Goal: Communication & Community: Answer question/provide support

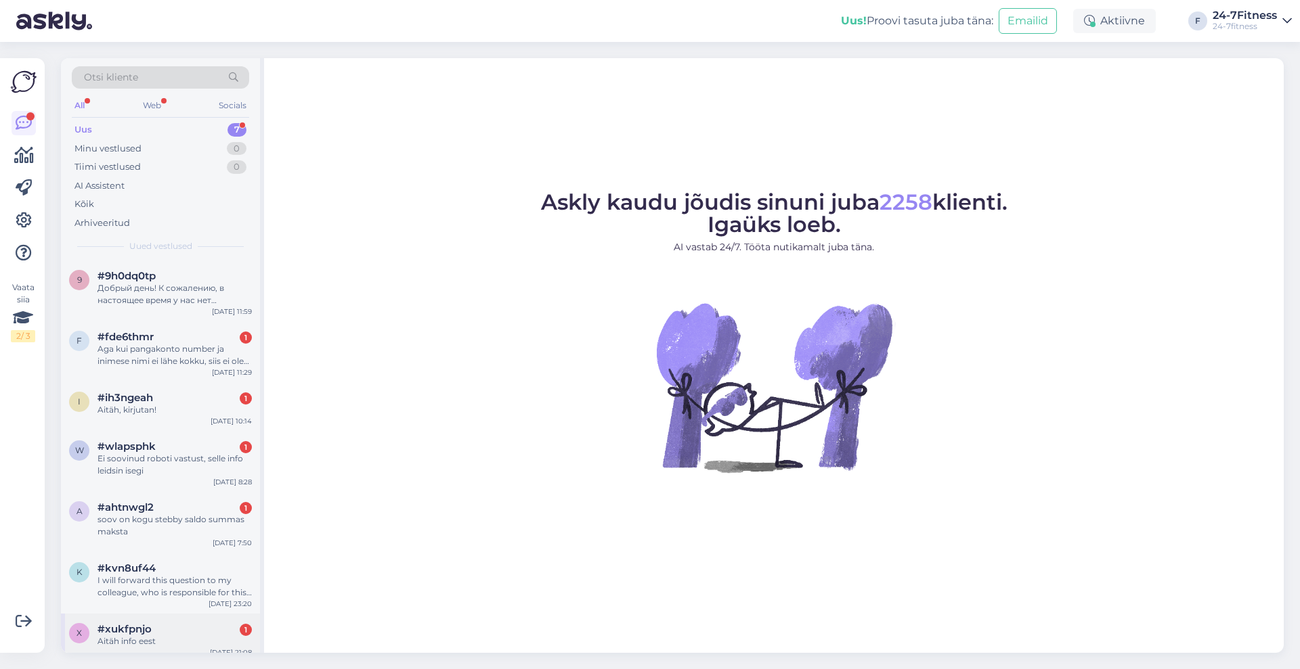
click at [136, 625] on span "#xukfpnjo" at bounding box center [124, 629] width 54 height 12
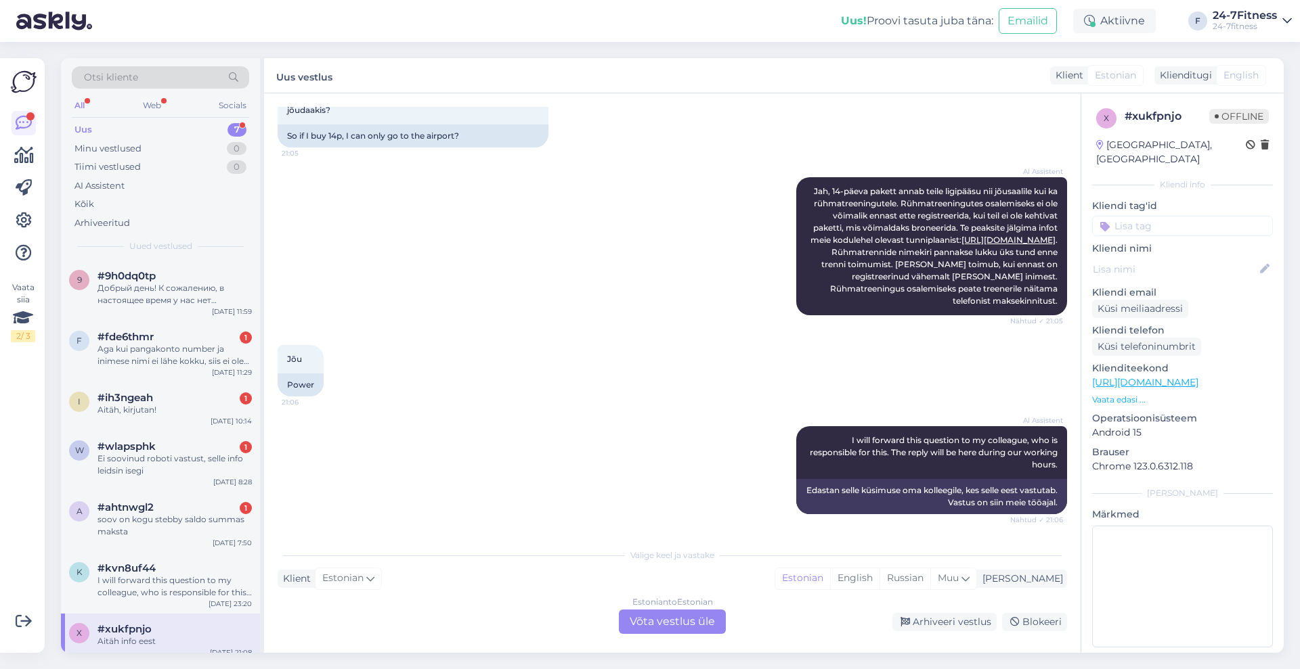
scroll to position [1964, 0]
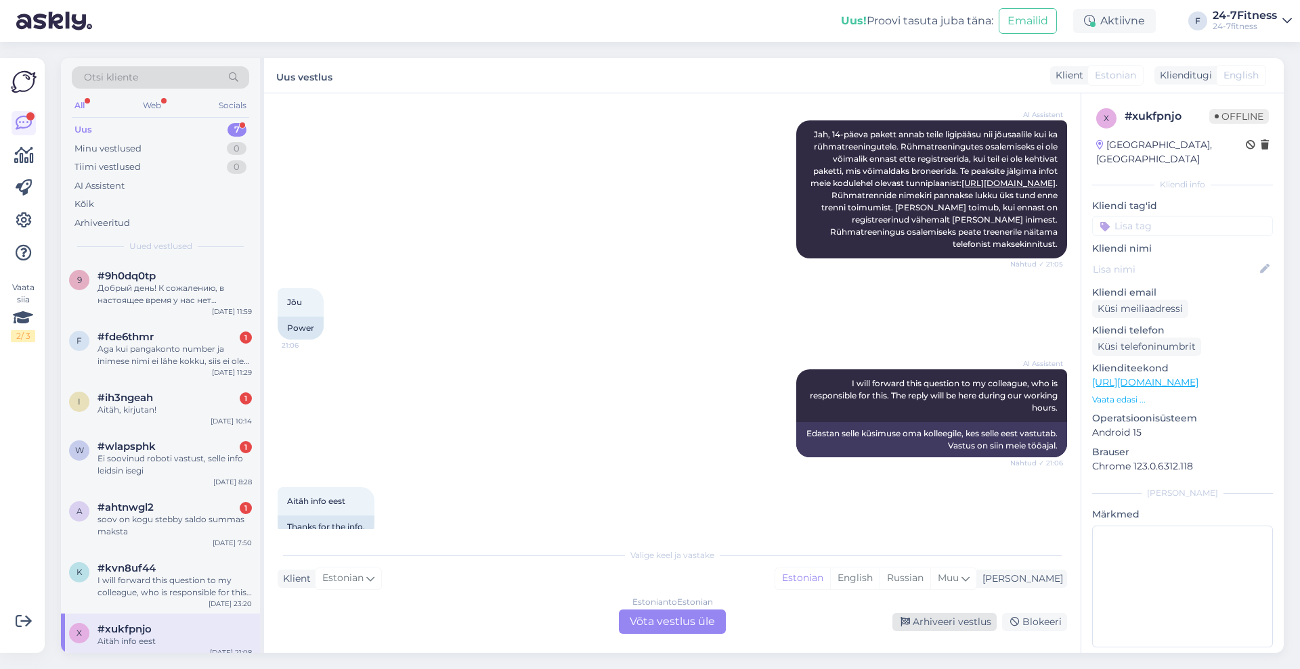
click at [937, 622] on div "Arhiveeri vestlus" at bounding box center [944, 622] width 104 height 18
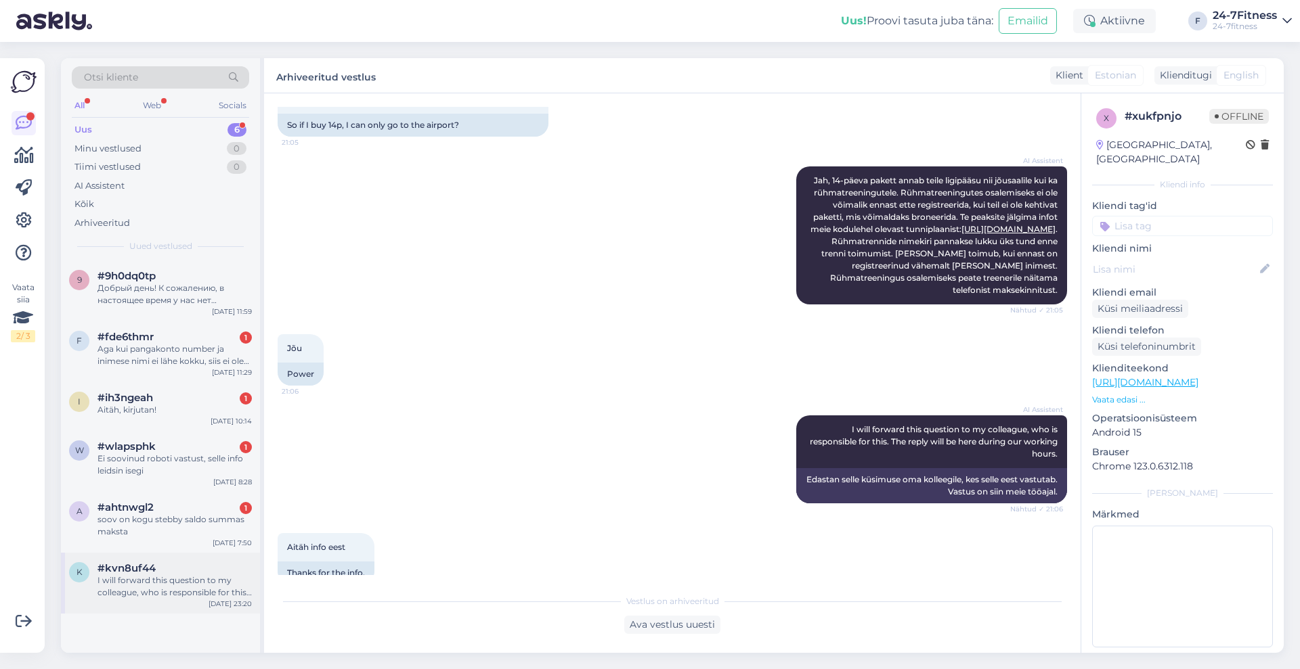
click at [189, 589] on div "I will forward this question to my colleague, who is responsible for this. The …" at bounding box center [174, 587] width 154 height 24
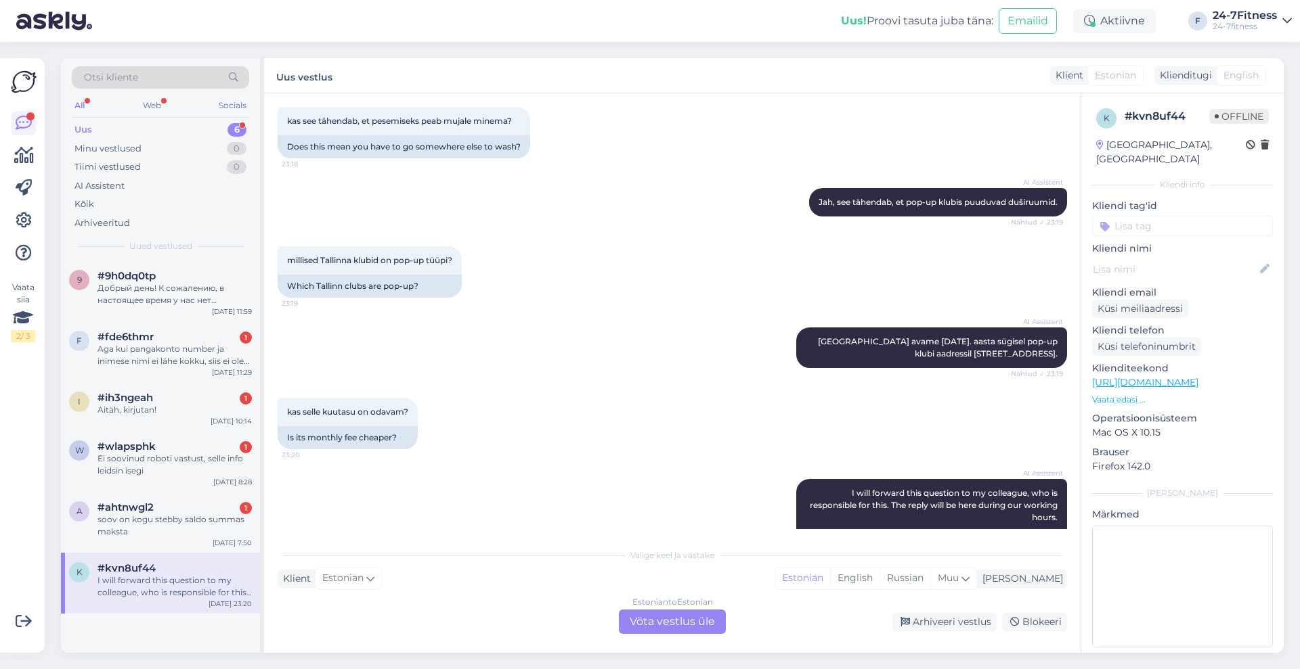
scroll to position [313, 0]
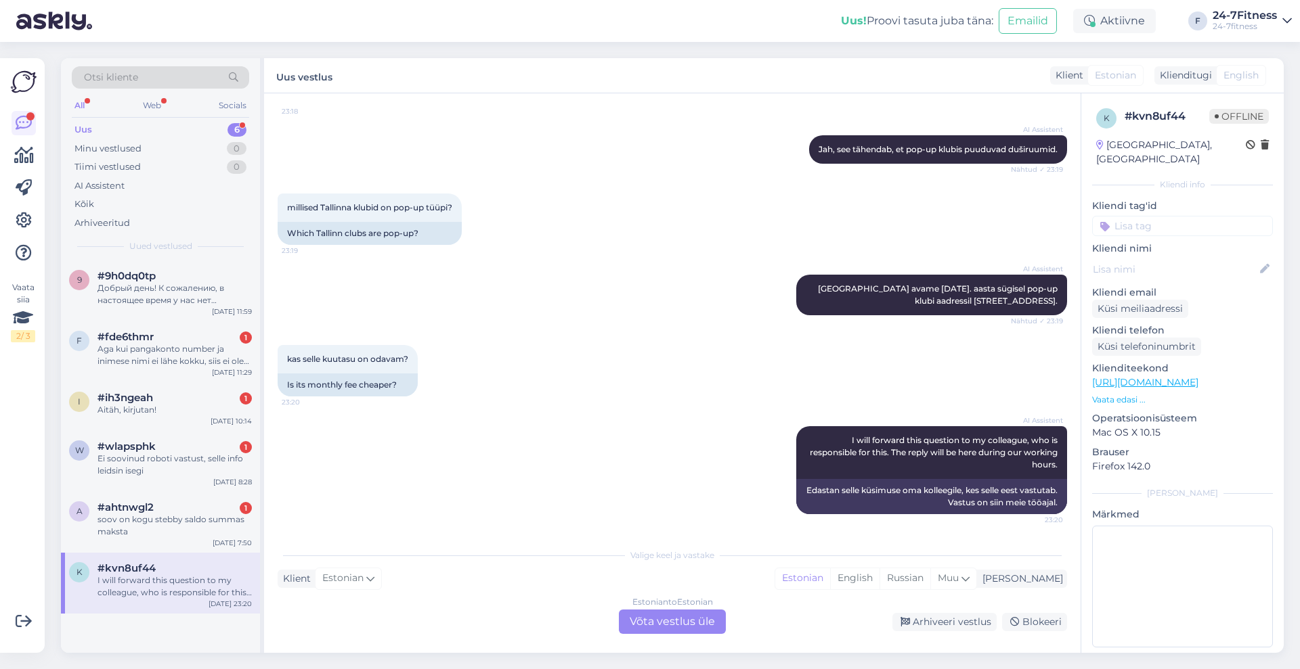
click at [705, 619] on div "Estonian to Estonian Võta vestlus üle" at bounding box center [672, 622] width 107 height 24
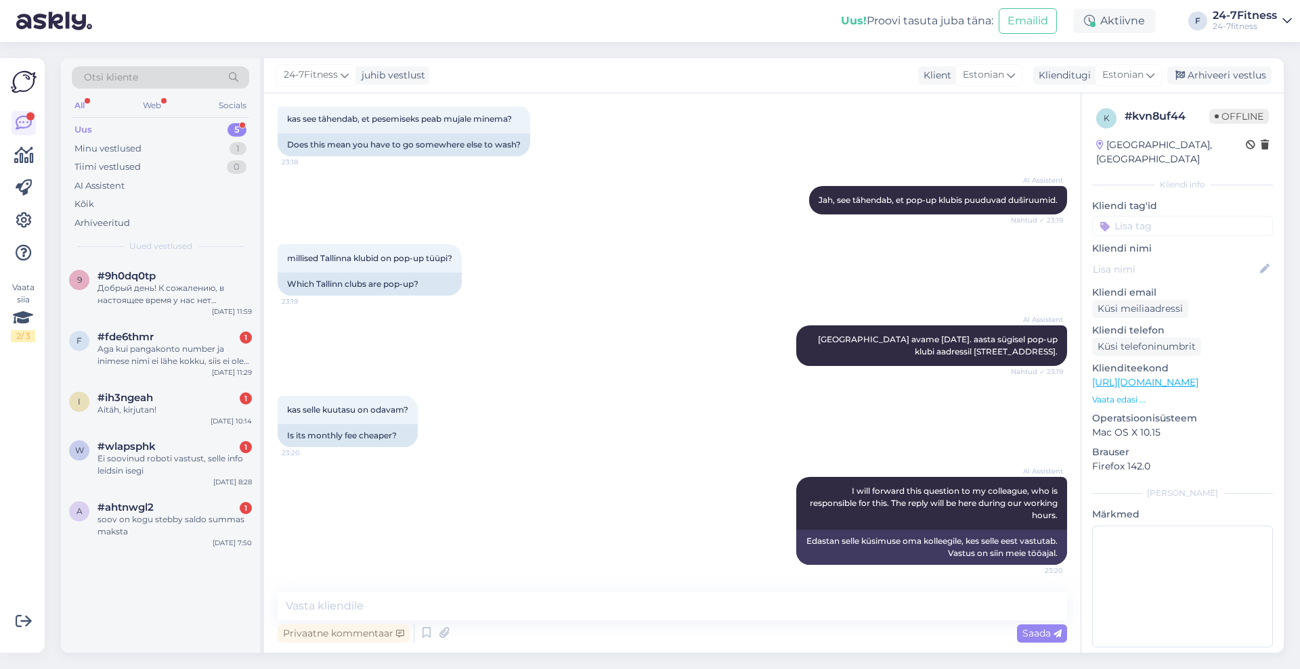
click at [705, 621] on div "Privaatne kommentaar Saada" at bounding box center [672, 634] width 789 height 26
click at [680, 606] on textarea at bounding box center [672, 606] width 789 height 28
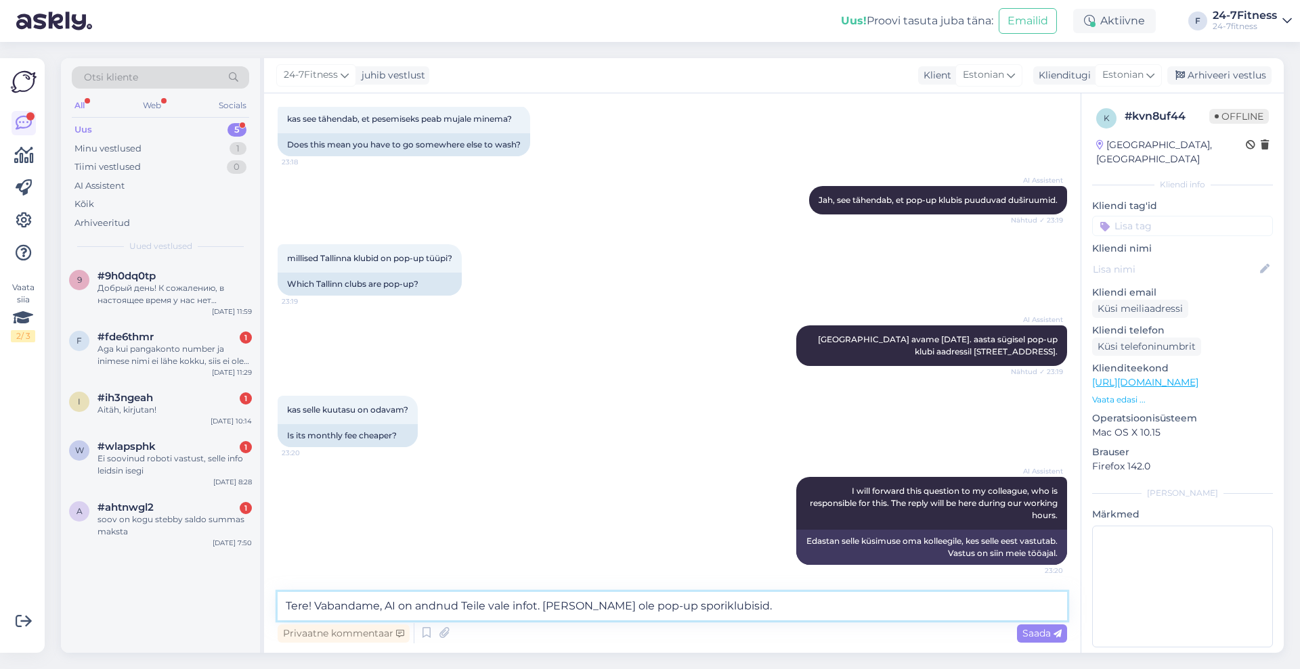
click at [668, 606] on textarea "Tere! Vabandame, AI on andnud Teile vale infot. [PERSON_NAME] ole pop-up sporik…" at bounding box center [672, 606] width 789 height 28
type textarea "Tere! Vabandame, AI on andnud Teile vale infot. [PERSON_NAME] ole pop-up spordi…"
click at [1049, 634] on span "Saada" at bounding box center [1041, 633] width 39 height 12
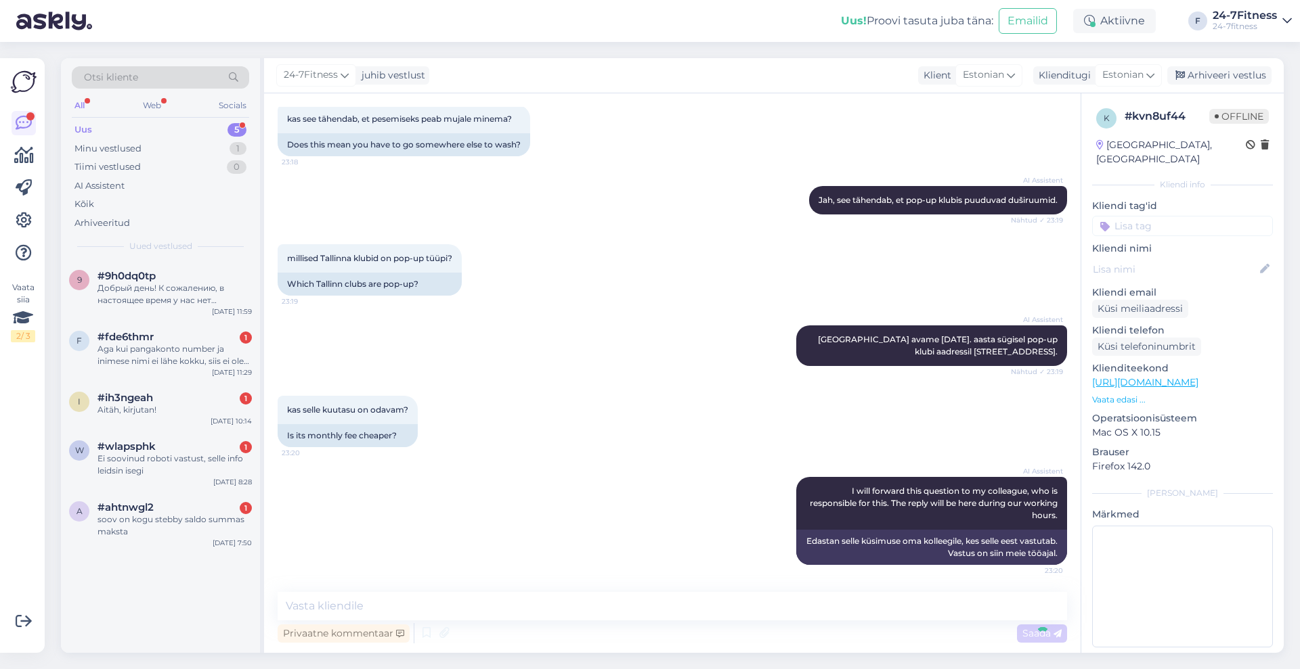
scroll to position [361, 0]
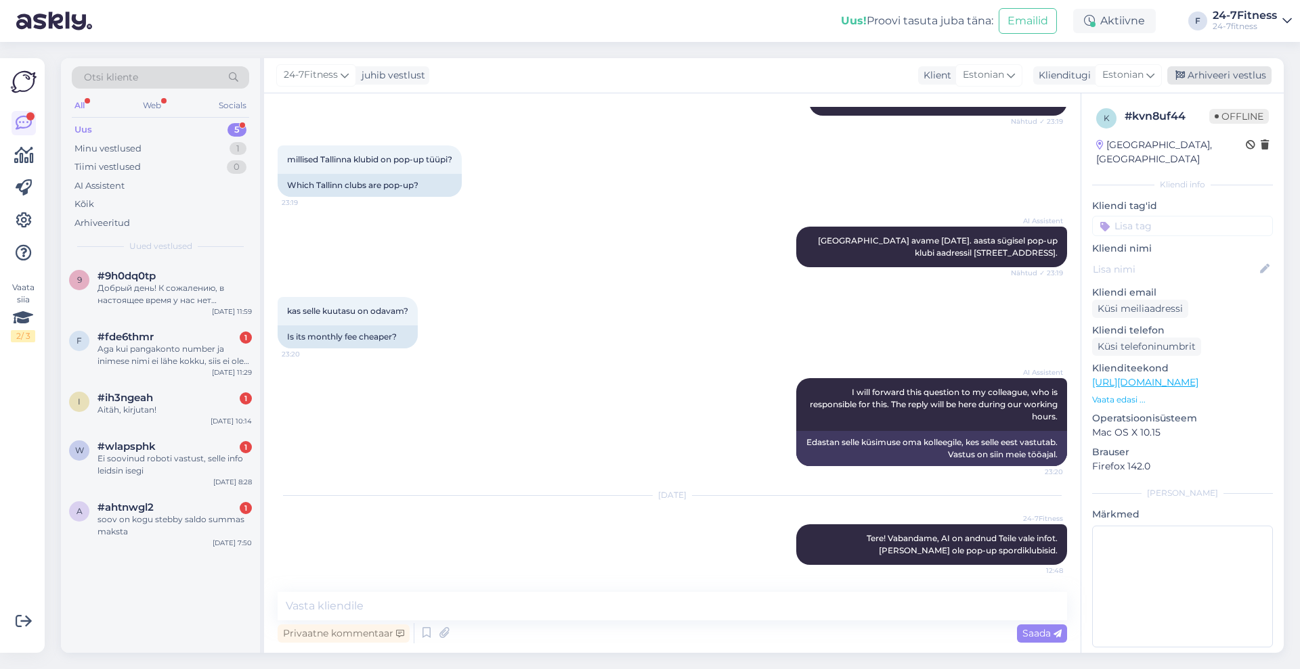
click at [1214, 71] on div "Arhiveeri vestlus" at bounding box center [1219, 75] width 104 height 18
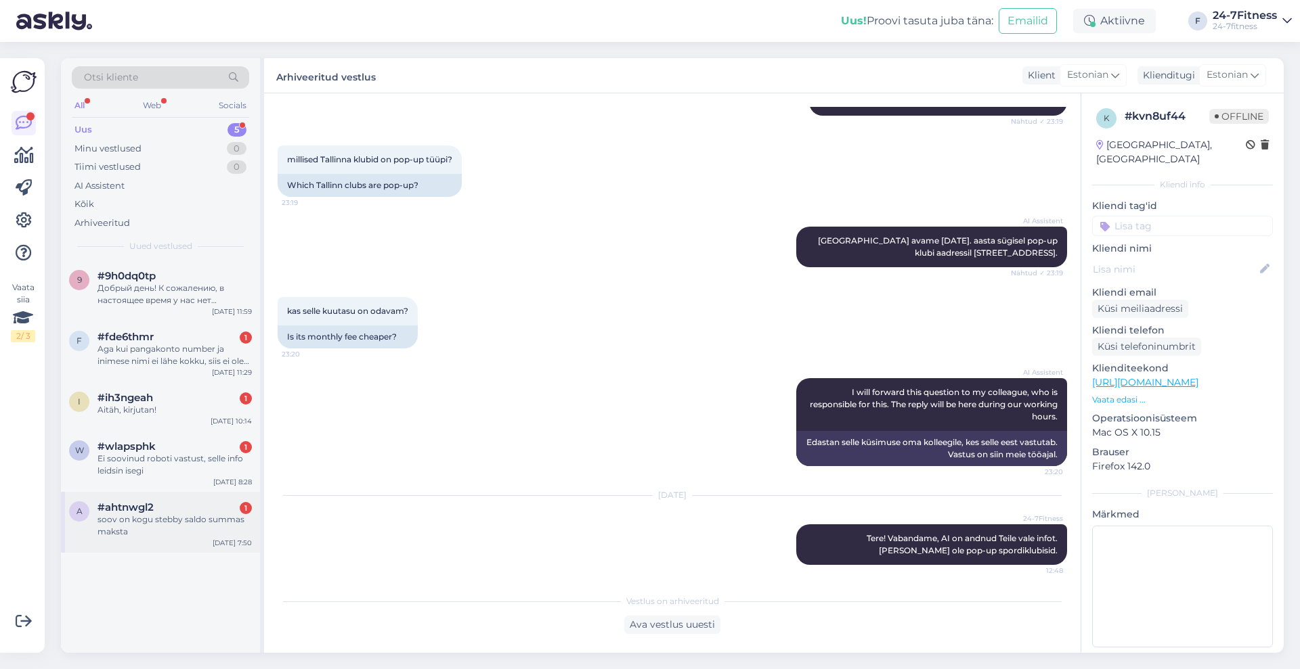
click at [156, 525] on div "soov on kogu stebby saldo summas maksta" at bounding box center [174, 526] width 154 height 24
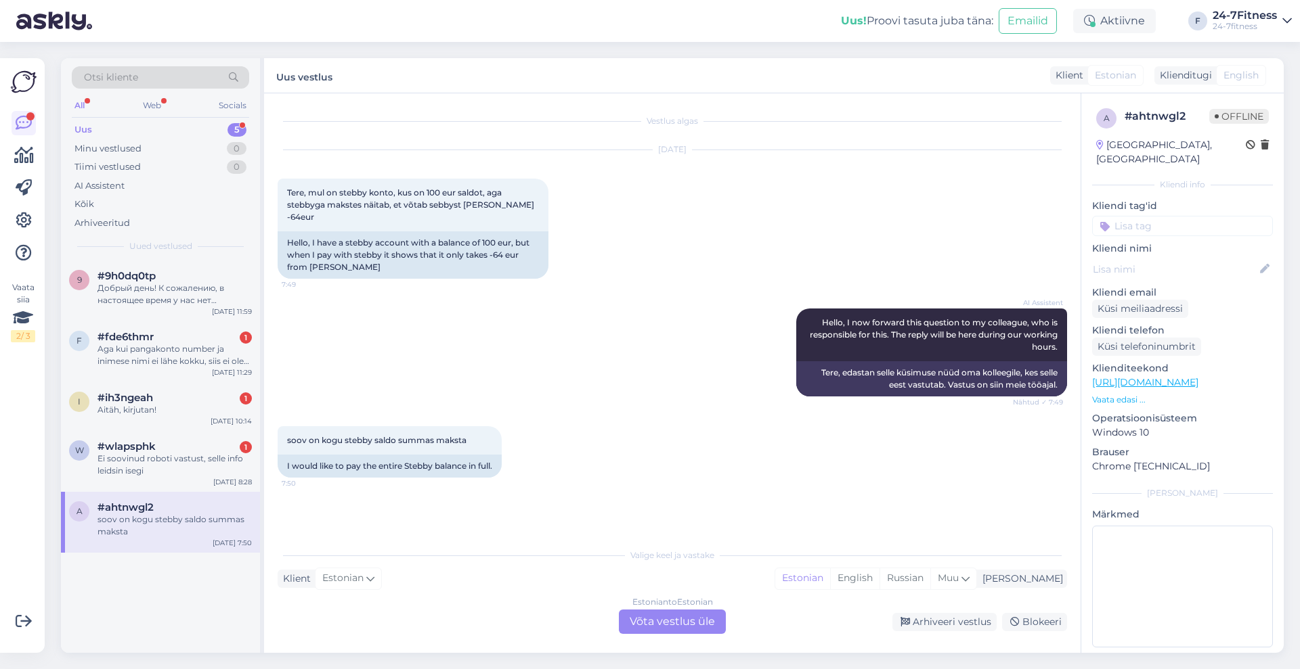
click at [661, 620] on div "Estonian to Estonian Võta vestlus üle" at bounding box center [672, 622] width 107 height 24
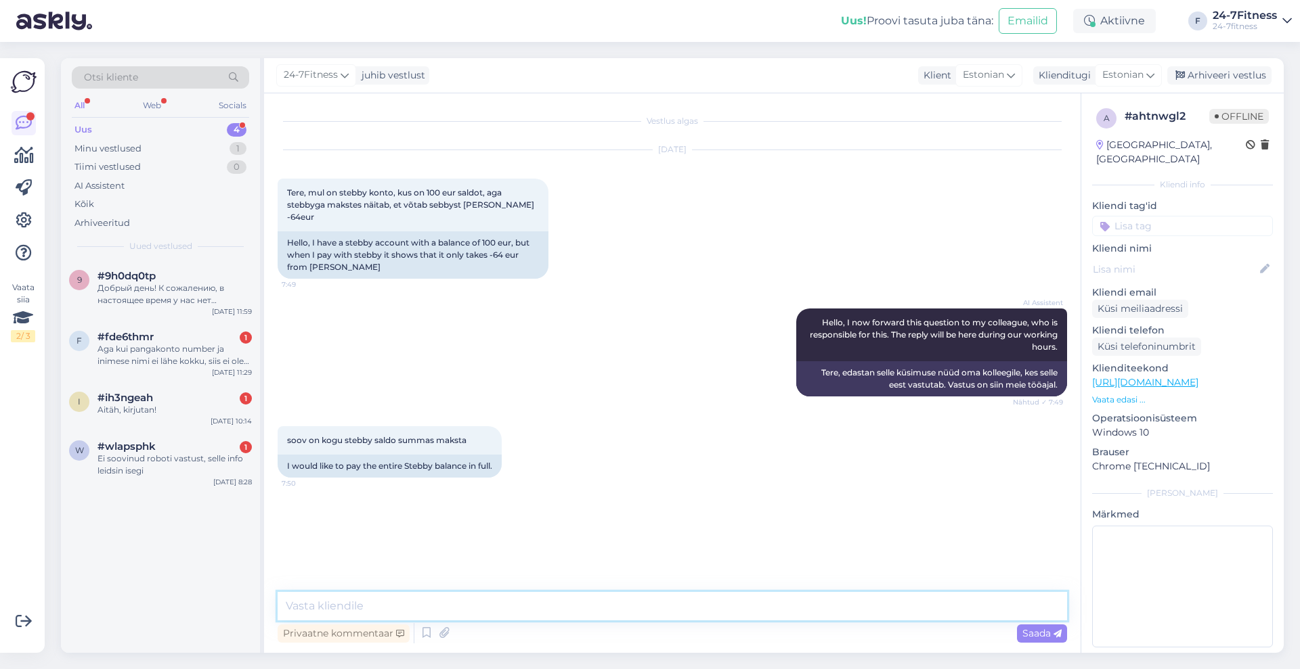
click at [633, 606] on textarea at bounding box center [672, 606] width 789 height 28
type textarea "Tere! Palun saatke antud küsimus meile e-[PERSON_NAME] [EMAIL_ADDRESS][DOMAIN_N…"
click at [1039, 640] on div "Saada" at bounding box center [1042, 634] width 50 height 18
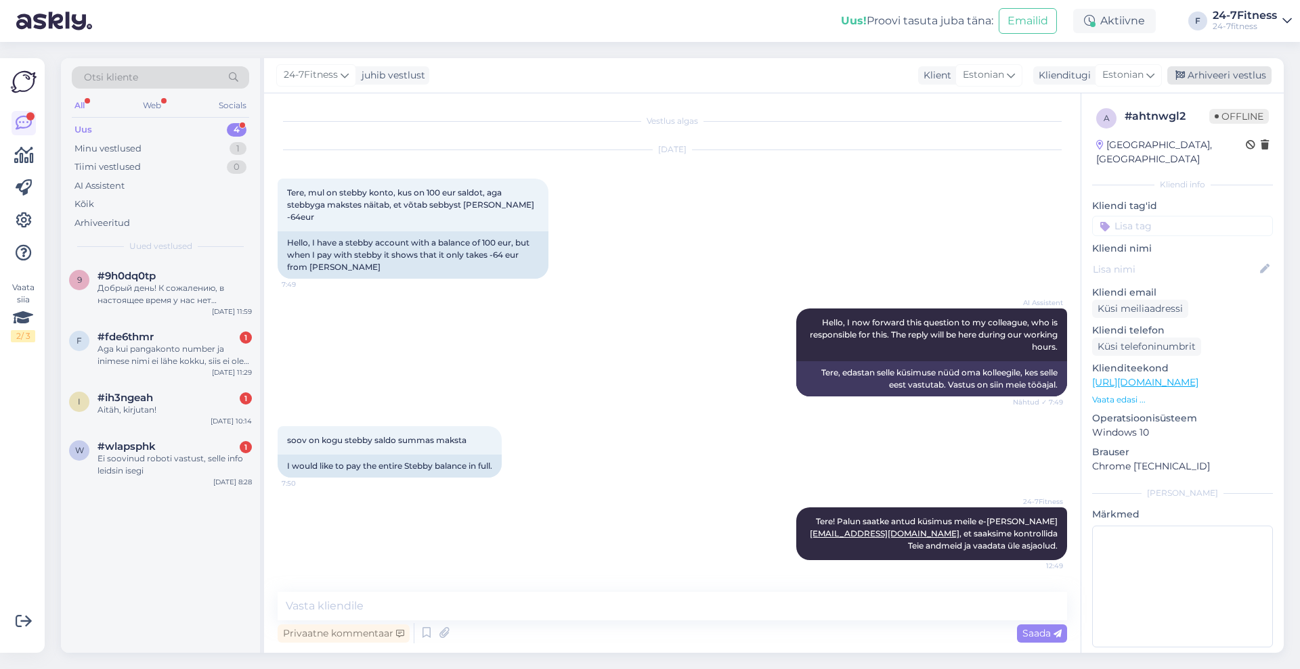
click at [1209, 75] on div "Arhiveeri vestlus" at bounding box center [1219, 75] width 104 height 18
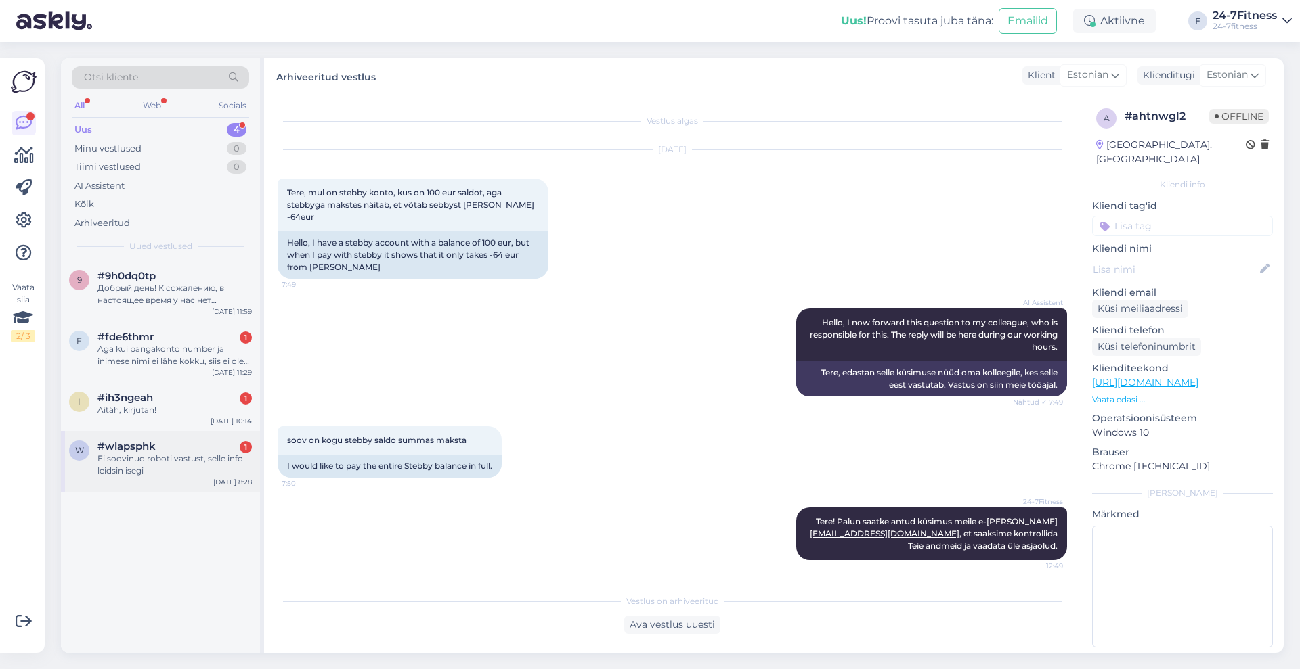
click at [157, 460] on div "Ei soovinud roboti vastust, selle info leidsin isegi" at bounding box center [174, 465] width 154 height 24
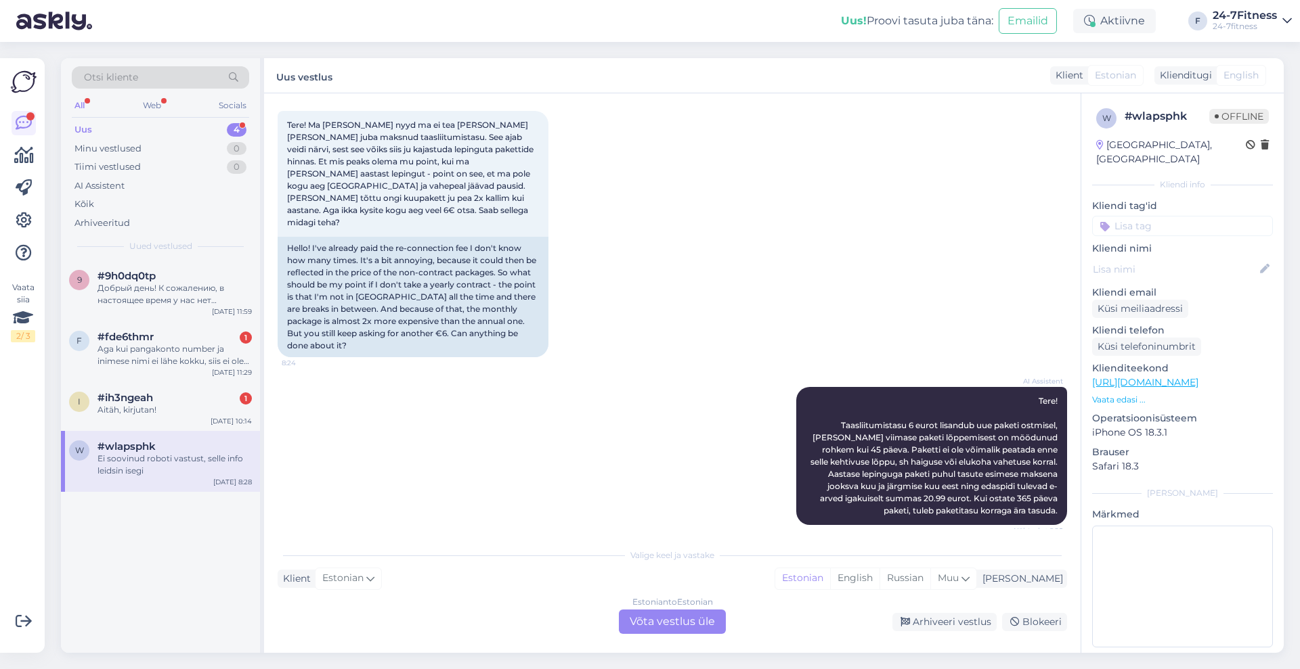
scroll to position [135, 0]
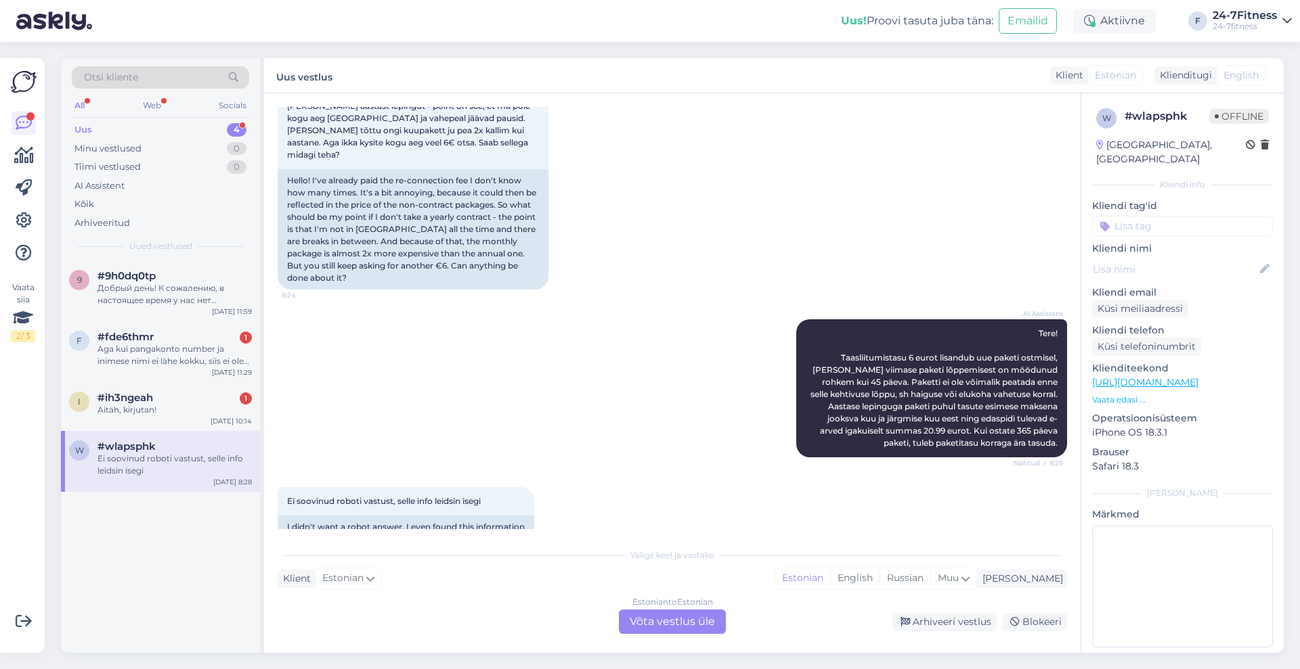
click at [704, 623] on div "Estonian to Estonian Võta vestlus üle" at bounding box center [672, 622] width 107 height 24
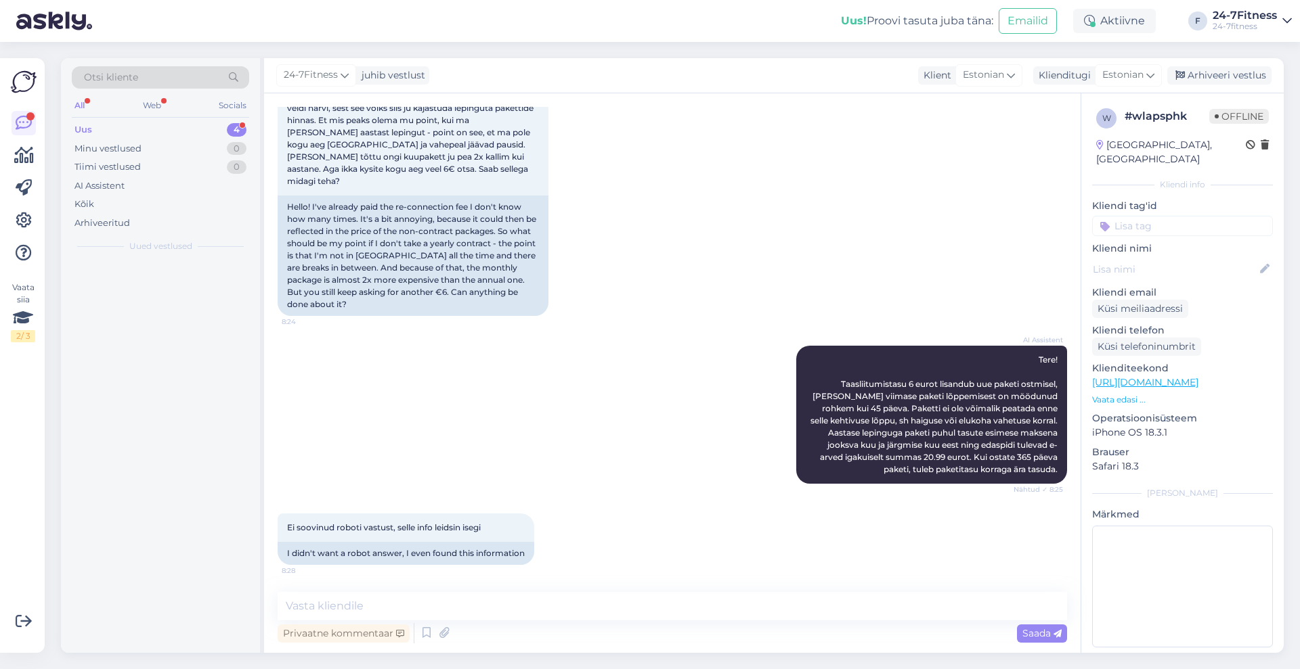
scroll to position [85, 0]
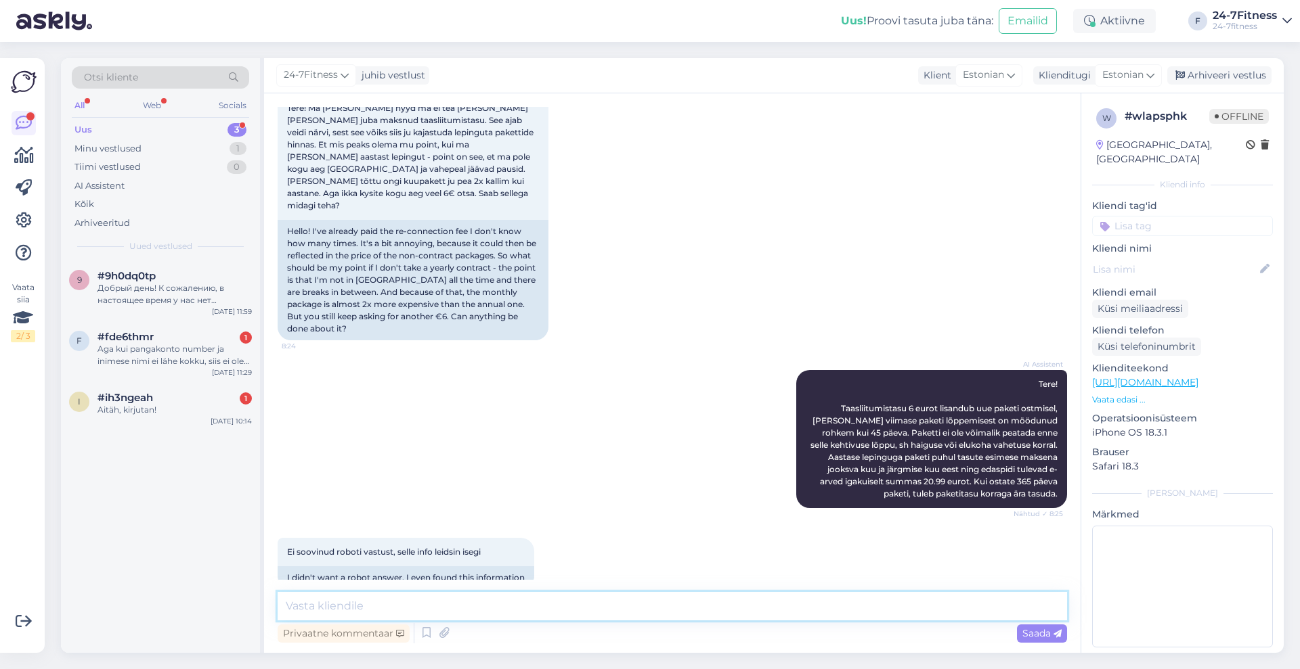
click at [692, 607] on textarea at bounding box center [672, 606] width 789 height 28
type textarea "Tere! Paraku on sellised spordiklubi reeglid, mis tulenevad kliendilepingust."
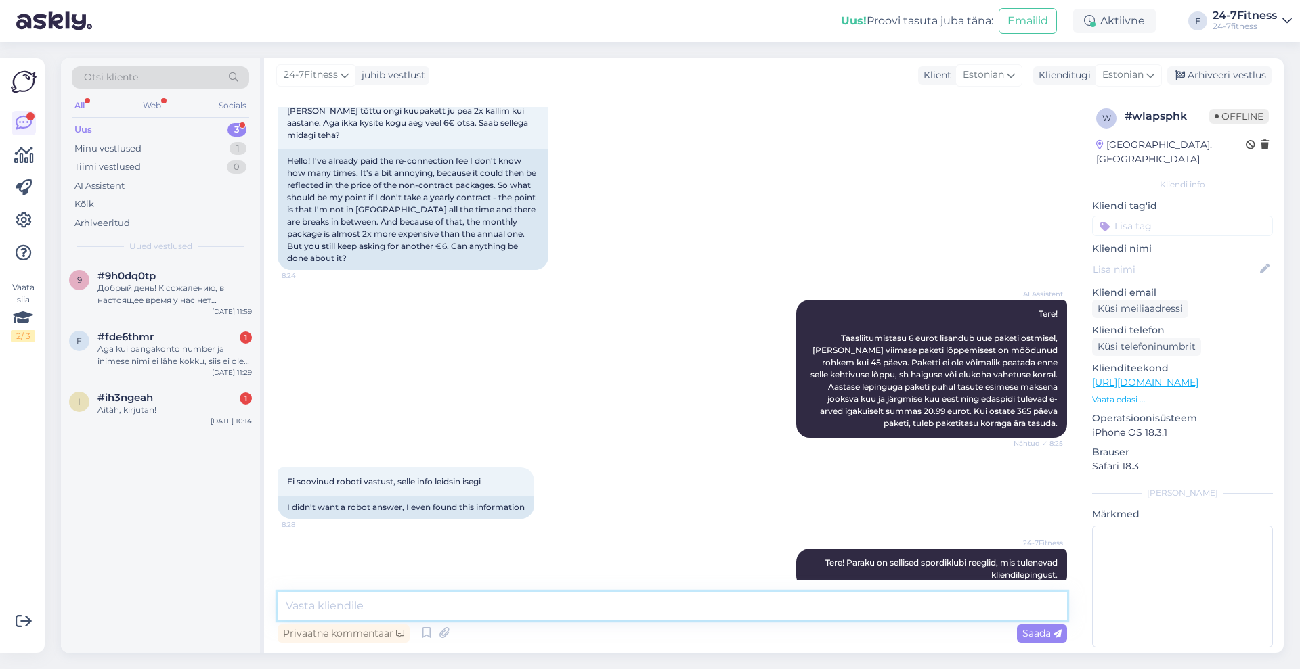
paste textarea "1.22. Taasliitumistasu on tasu, mida Klient kohustub maksma juhul, kui tema vii…"
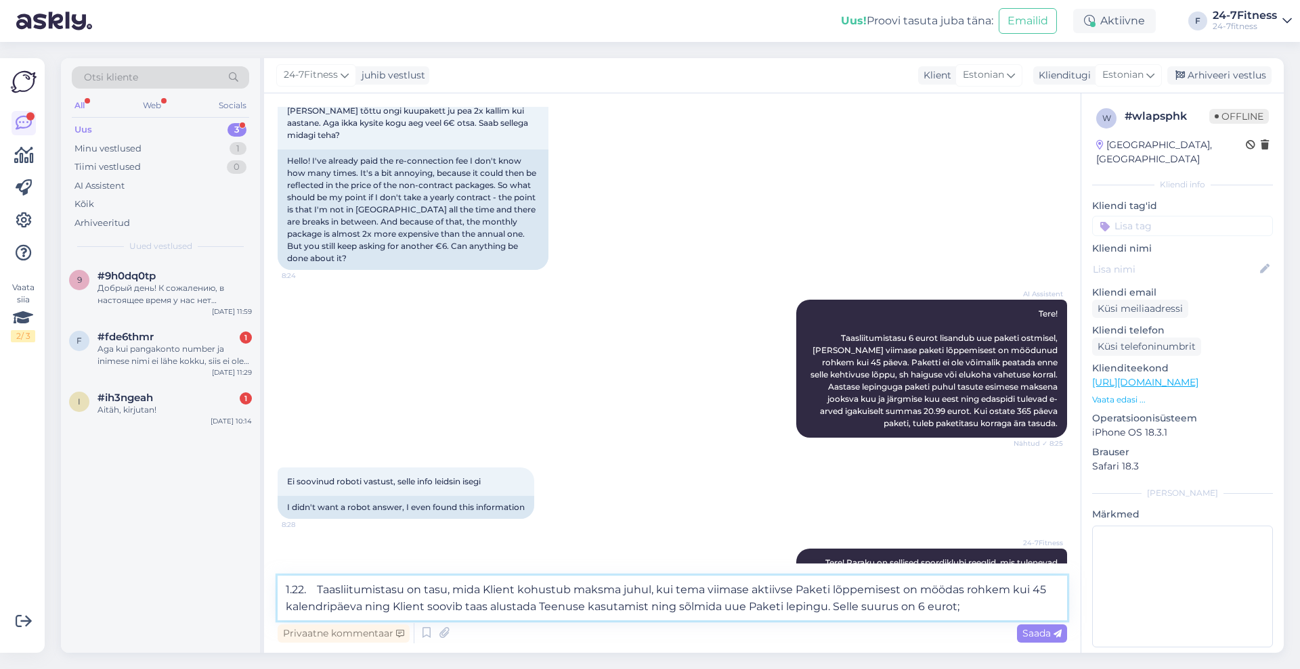
paste textarea "[URL][DOMAIN_NAME]"
type textarea "1.22. Taasliitumistasu on tasu, mida Klient kohustub maksma juhul, kui tema vii…"
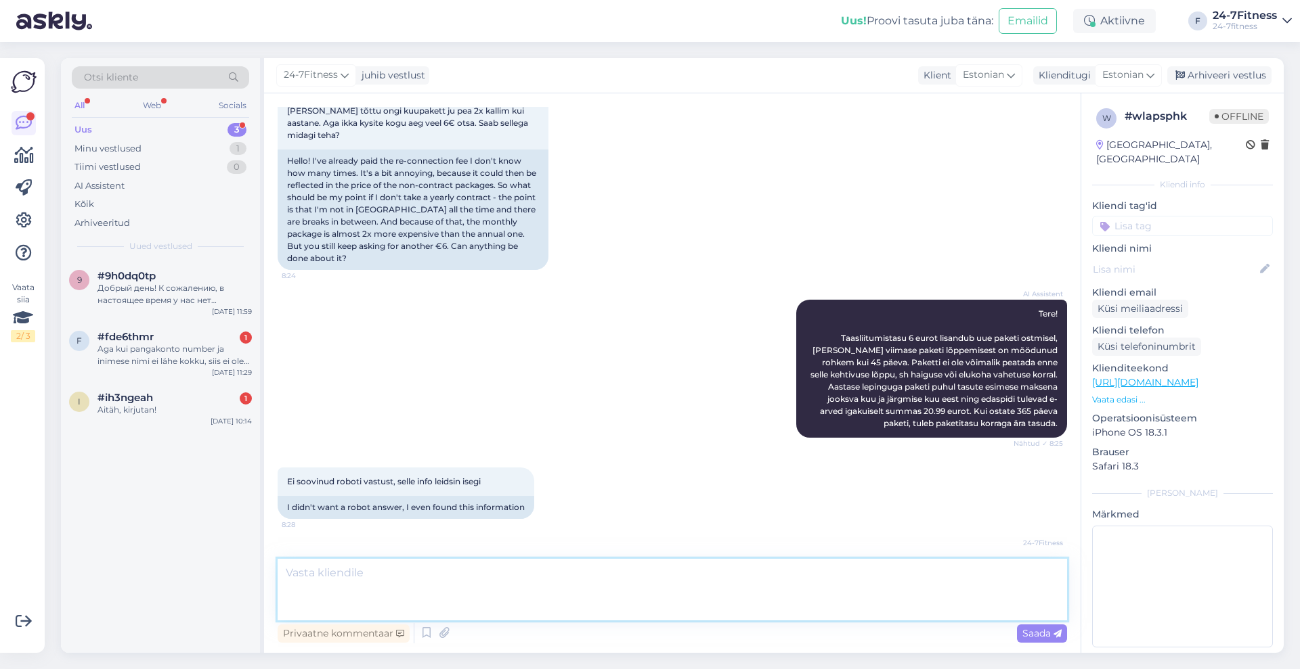
scroll to position [274, 0]
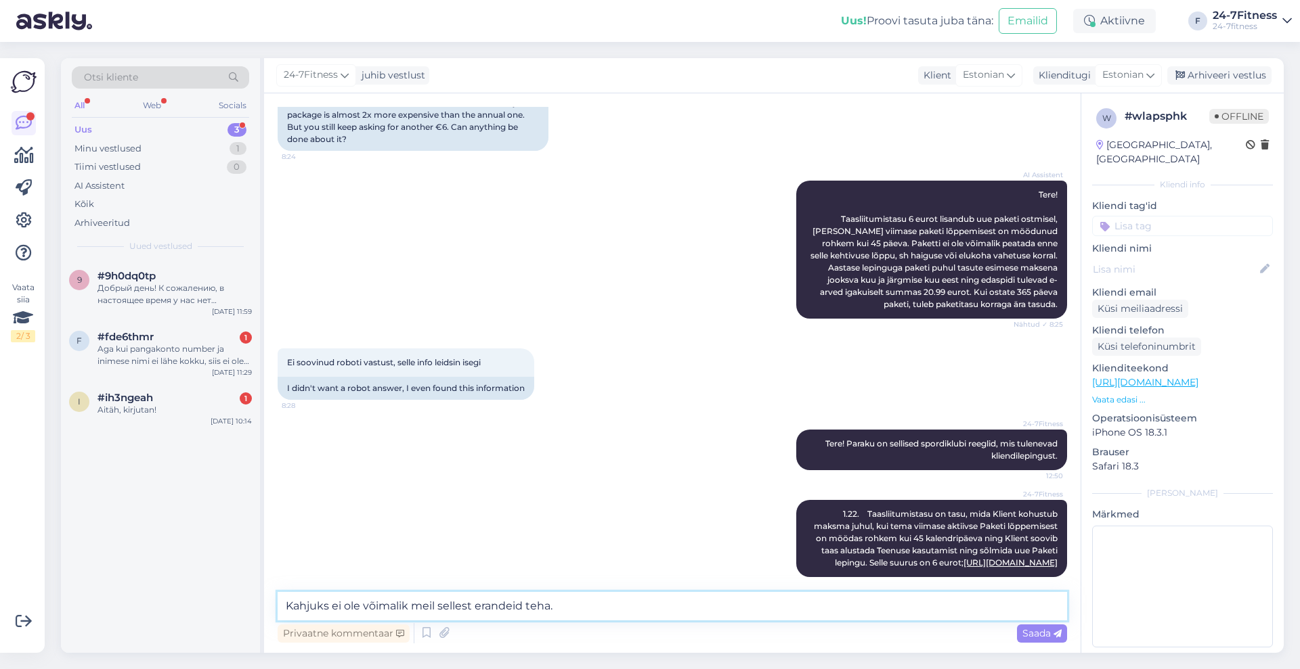
click at [428, 608] on textarea "Kahjuks ei ole võimalik meil sellest erandeid teha." at bounding box center [672, 606] width 789 height 28
click at [363, 604] on textarea "Kahjuks ei ole võimalik sellest erandeid teha." at bounding box center [672, 606] width 789 height 28
type textarea "Kahjuks ei [PERSON_NAME] võimalik sellest erandeid teha."
click at [1032, 629] on span "Saada" at bounding box center [1041, 633] width 39 height 12
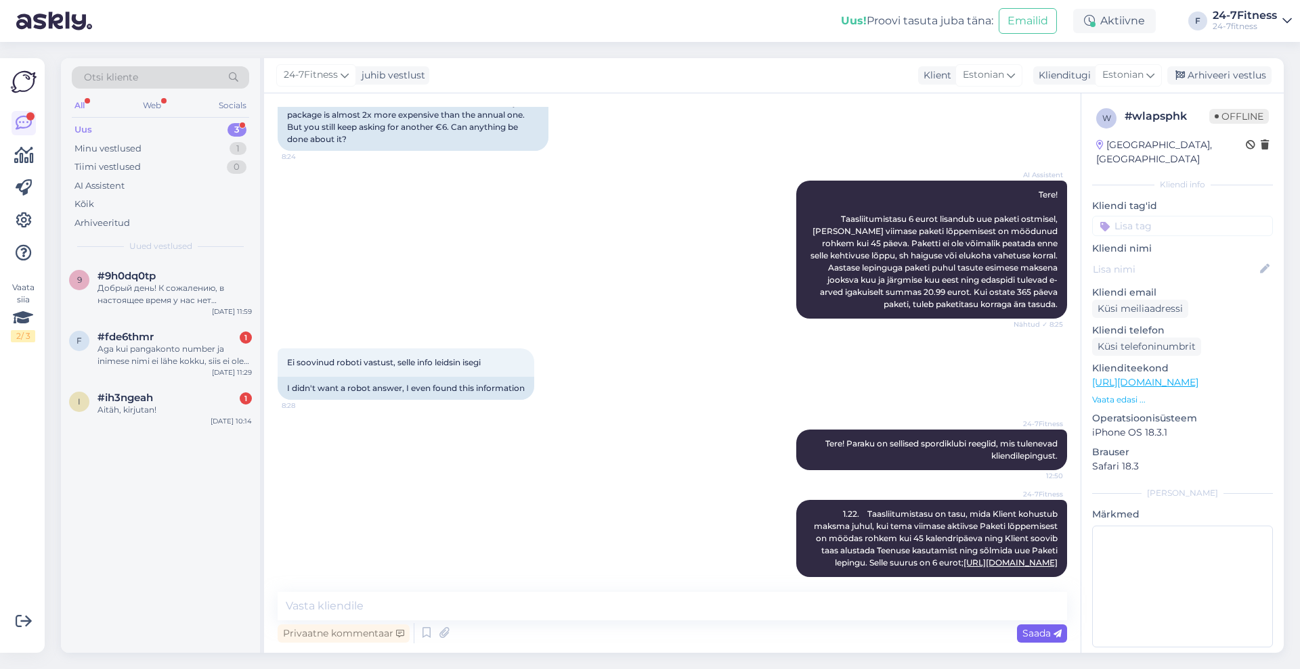
scroll to position [332, 0]
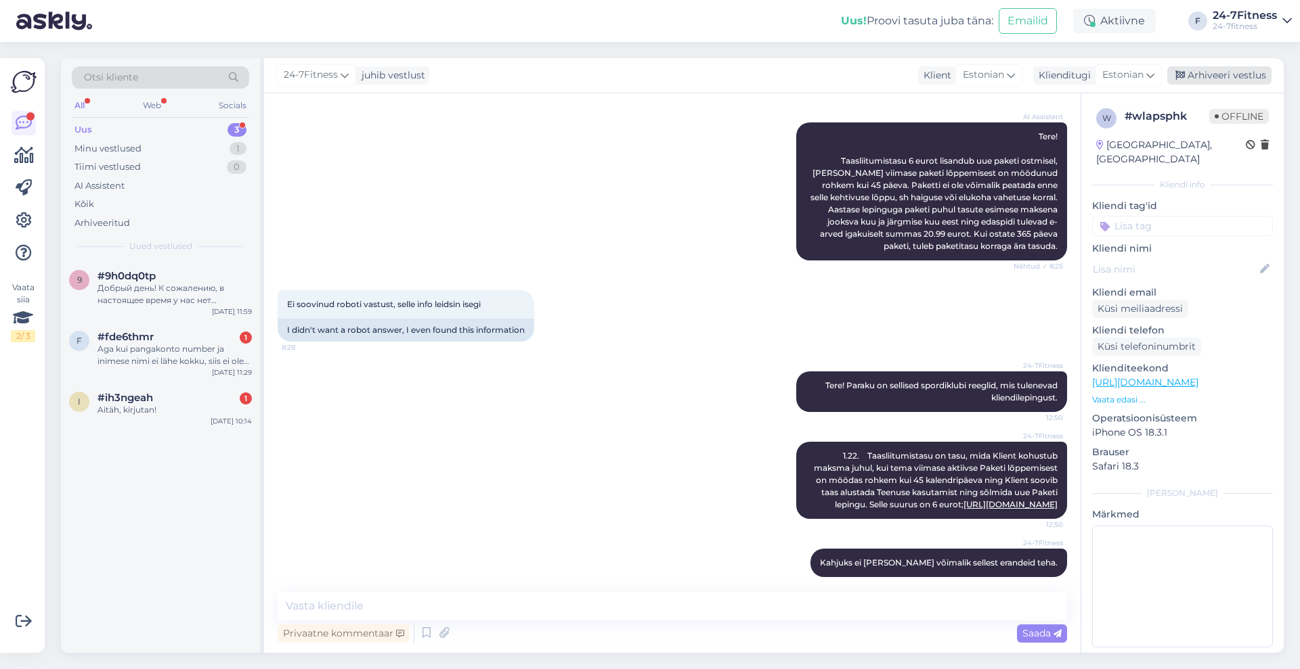
click at [1219, 72] on div "Arhiveeri vestlus" at bounding box center [1219, 75] width 104 height 18
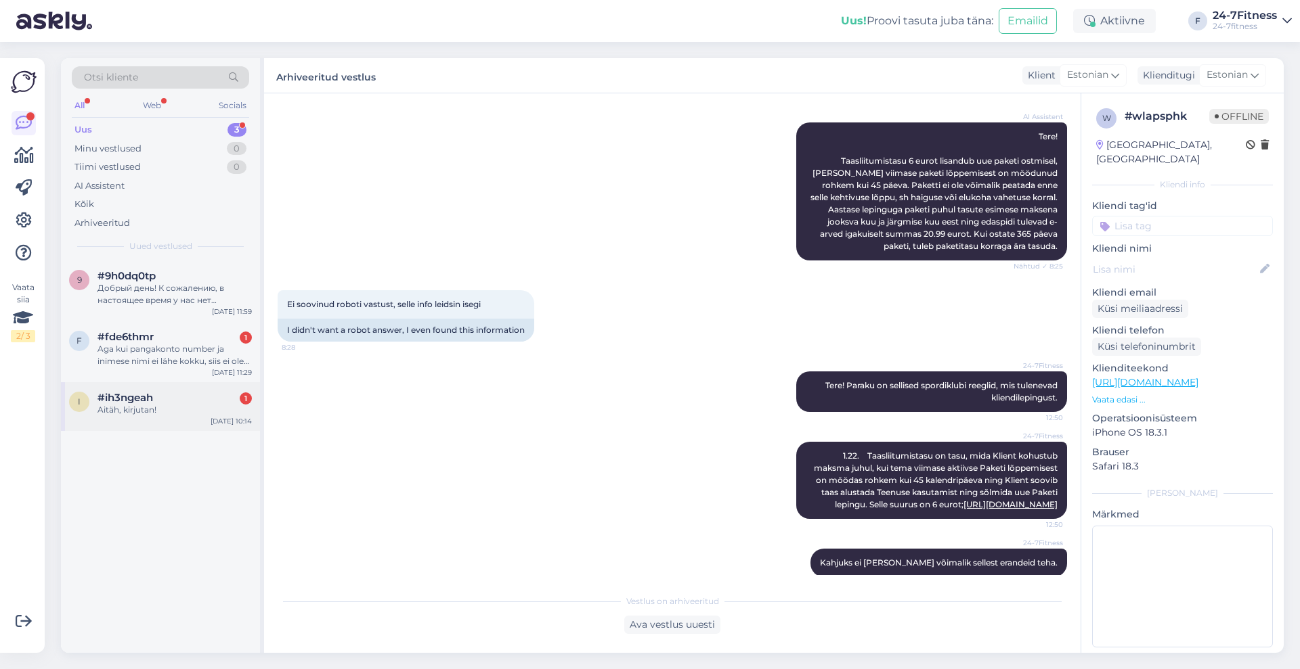
click at [168, 390] on div "i #ih3ngeah 1 Aitäh, kirjutan! [DATE] 10:14" at bounding box center [160, 406] width 199 height 49
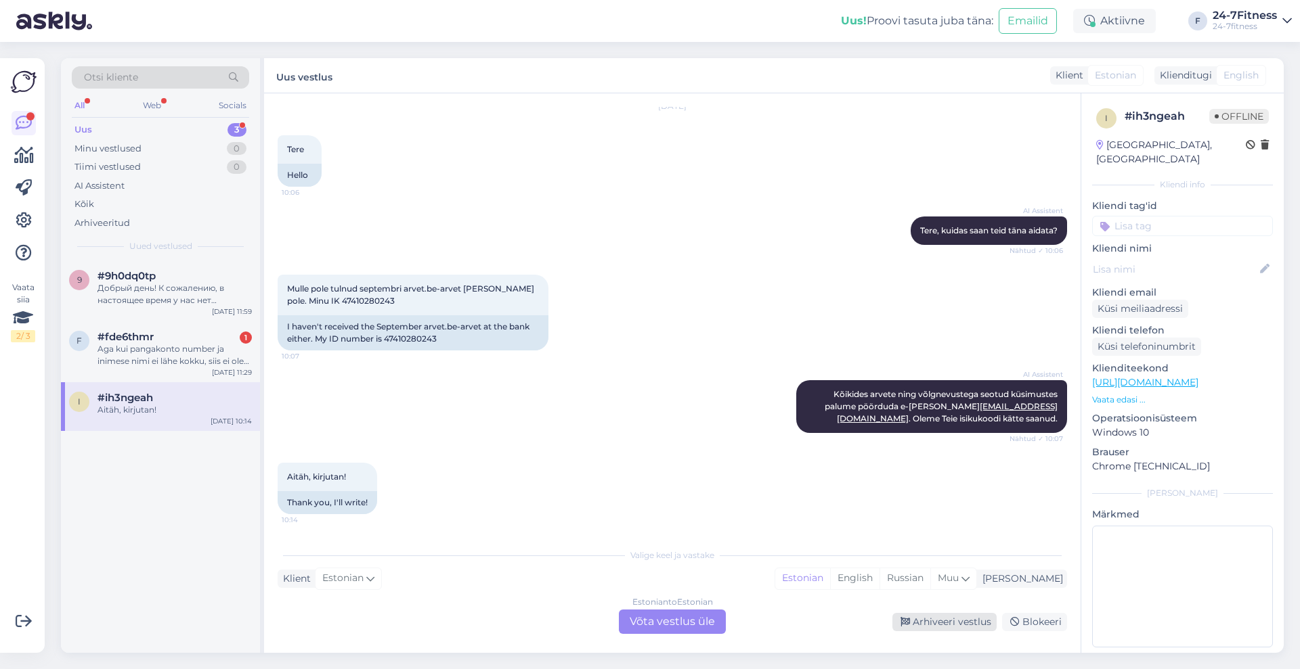
click at [939, 617] on div "Arhiveeri vestlus" at bounding box center [944, 622] width 104 height 18
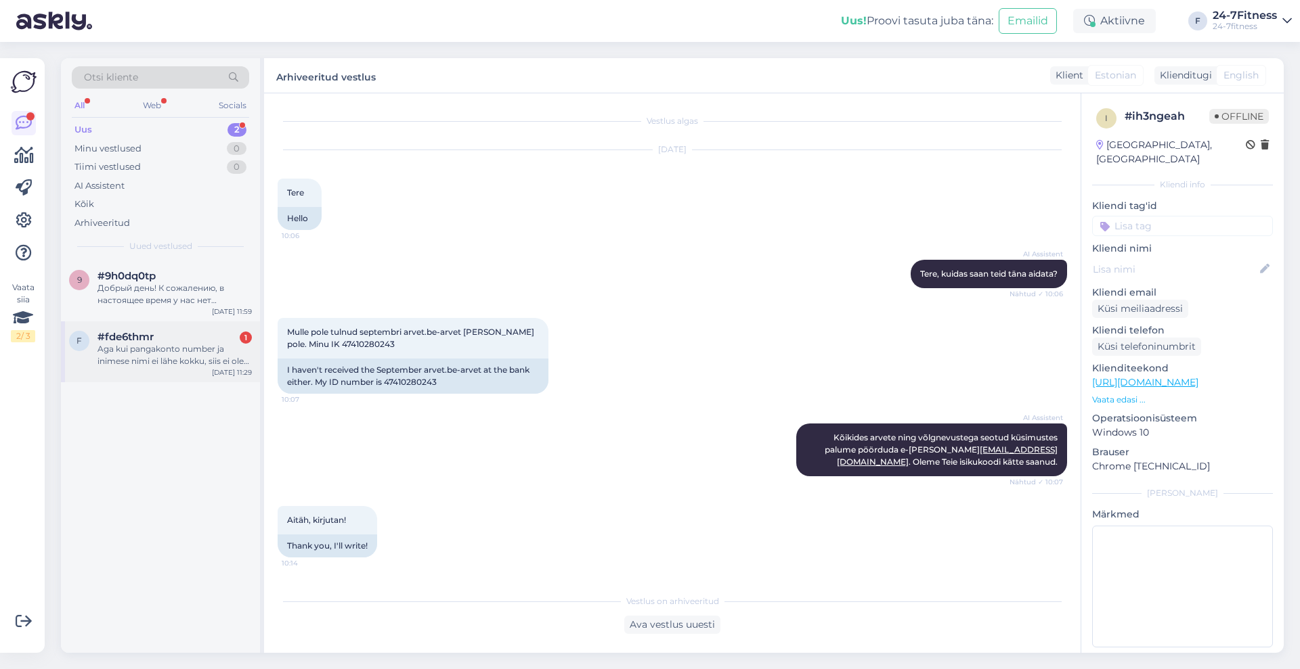
click at [170, 351] on div "Aga kui pangakonto number ja inimese nimi ei lähe kokku, siis ei ole probleemi?" at bounding box center [174, 355] width 154 height 24
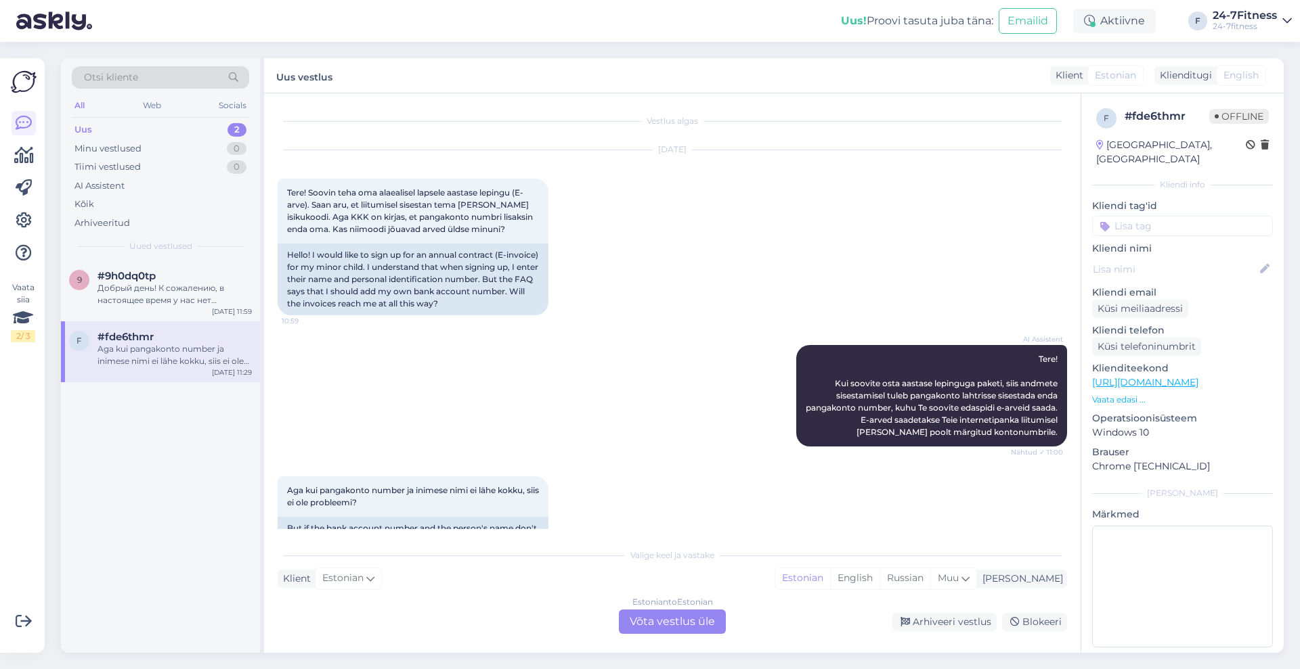
scroll to position [38, 0]
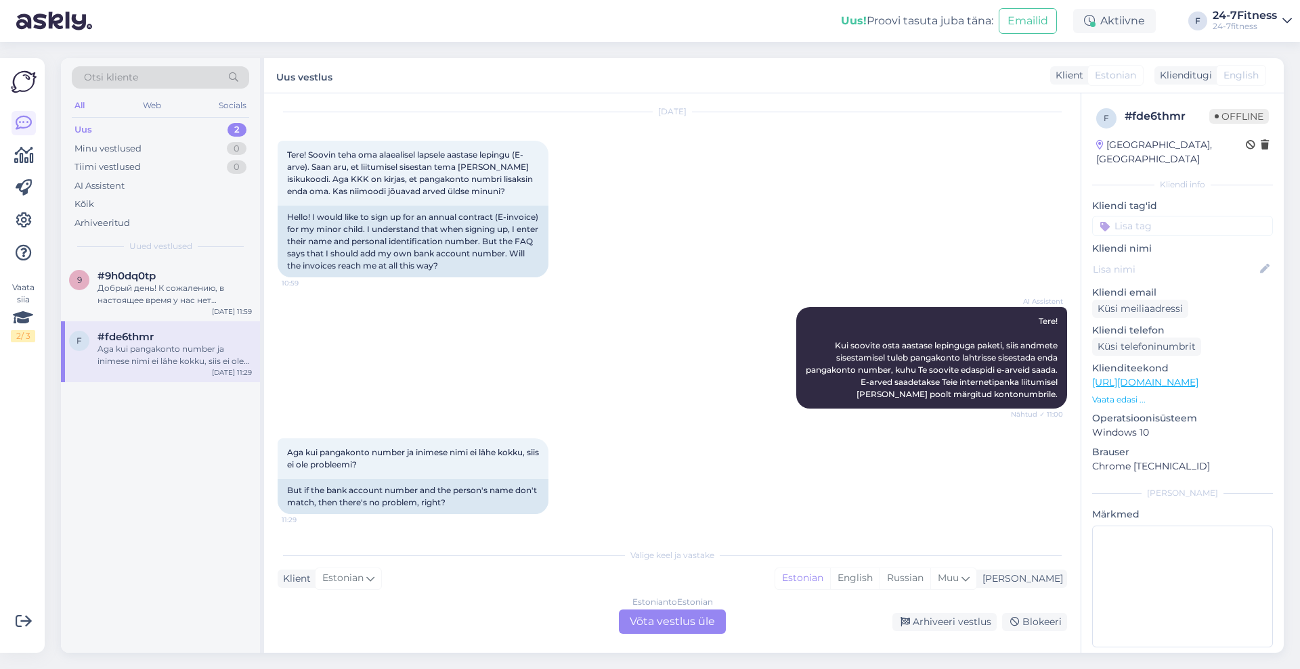
click at [649, 616] on div "Estonian to Estonian Võta vestlus üle" at bounding box center [672, 622] width 107 height 24
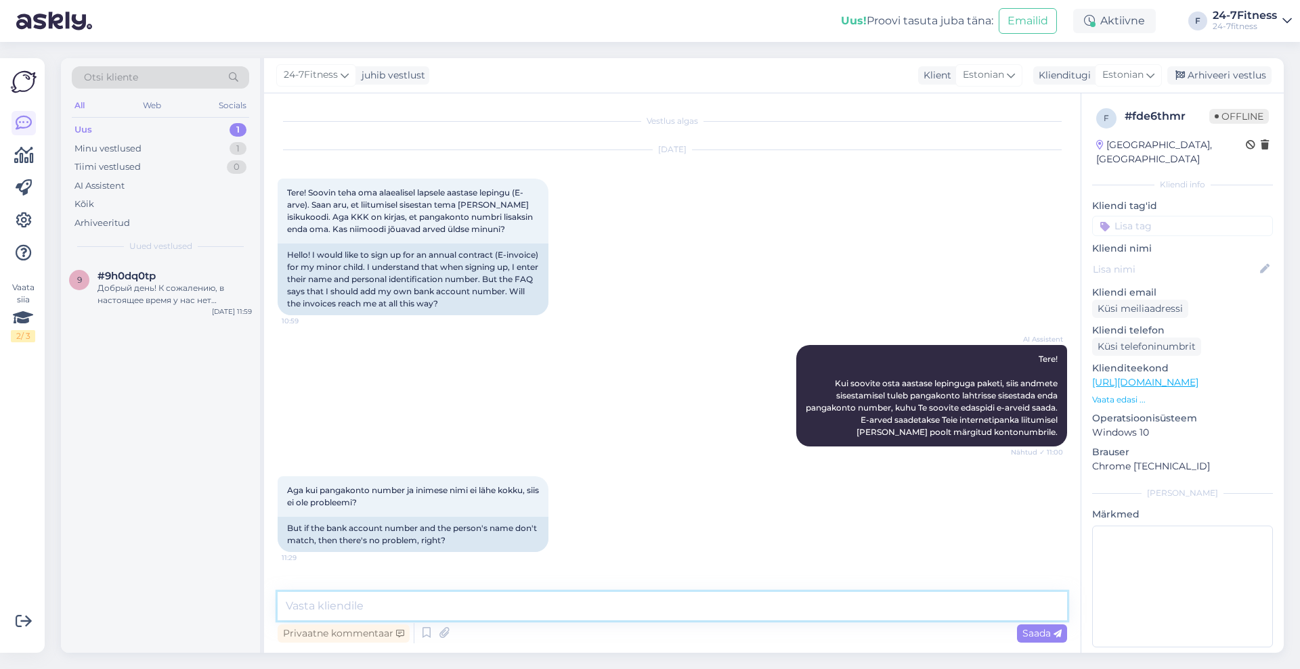
click at [608, 611] on textarea at bounding box center [672, 606] width 789 height 28
type textarea "Tere! jah, arved jõuavad Teie internetipanka, kuna kasutajakonto andmed ehk lap…"
click at [1053, 635] on icon at bounding box center [1057, 634] width 8 height 8
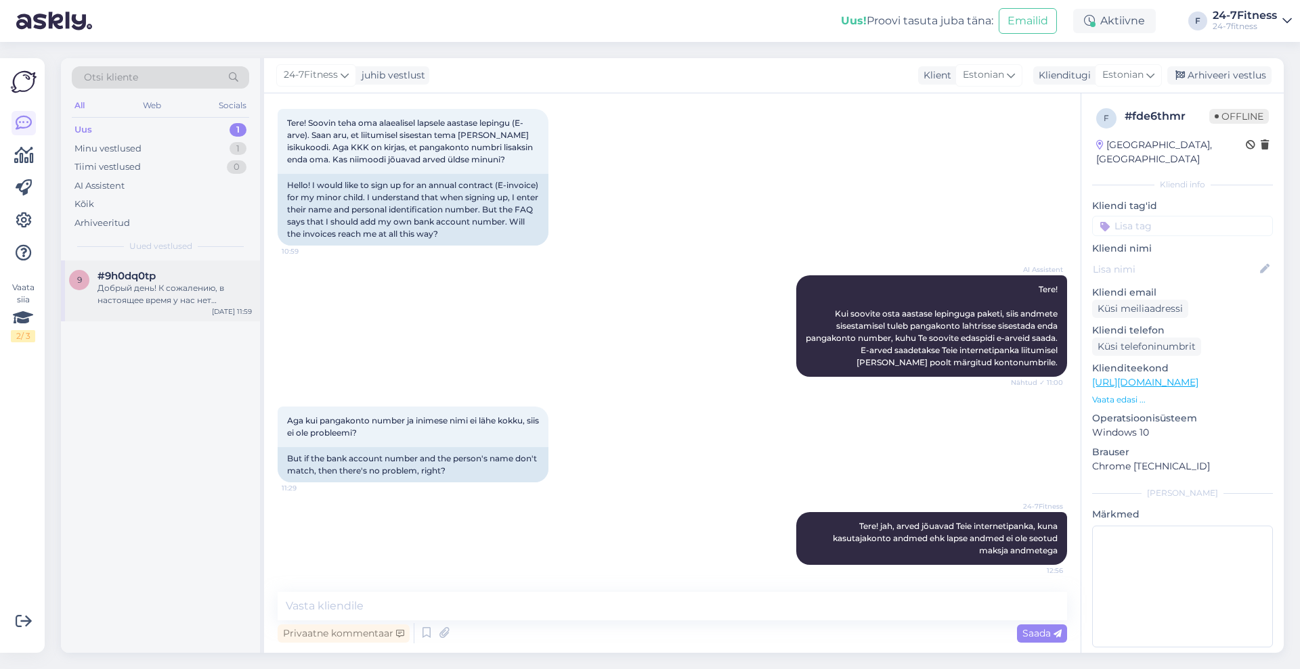
click at [181, 289] on div "Добрый день! К сожалению, в настоящее время у нас нет специальных предложений. …" at bounding box center [174, 294] width 154 height 24
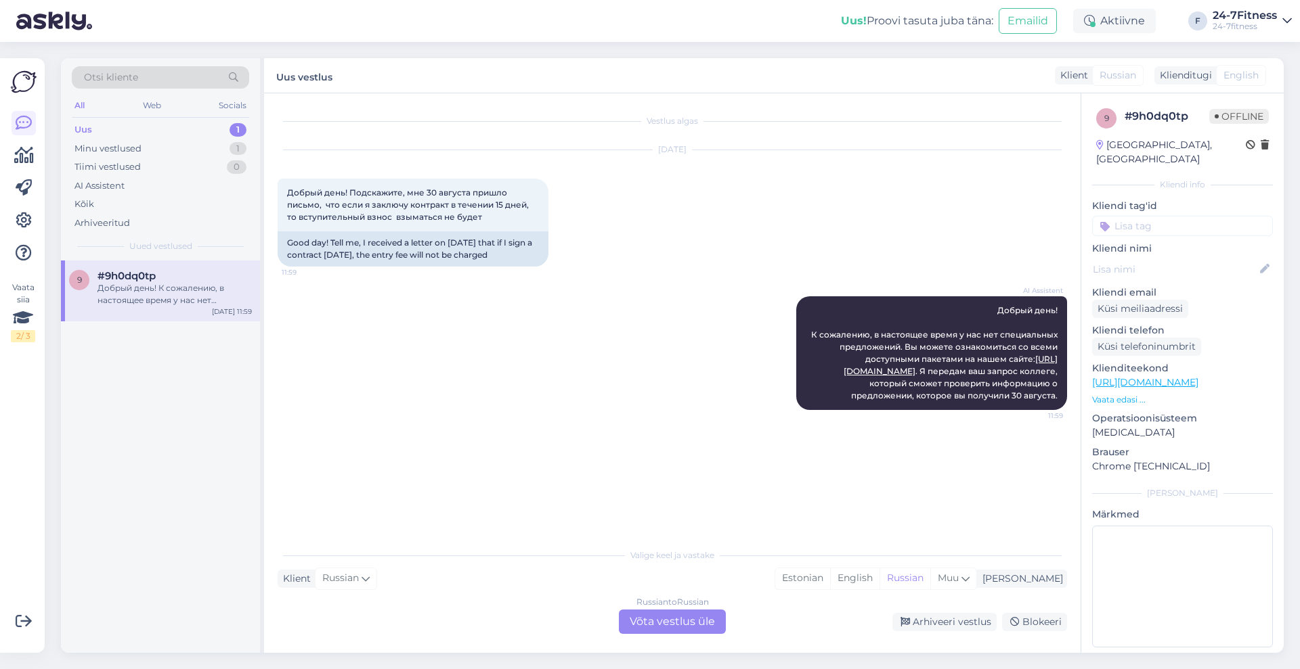
scroll to position [0, 0]
click at [710, 615] on div "Russian to Russian Võta vestlus üle" at bounding box center [672, 622] width 107 height 24
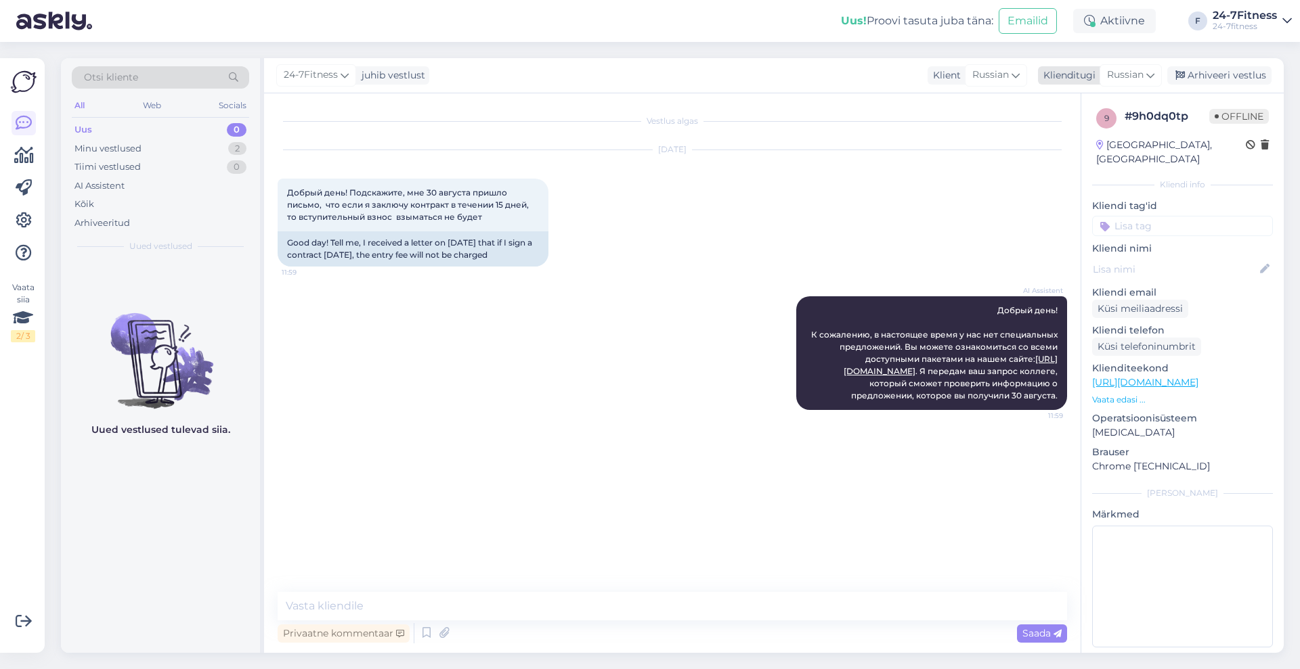
click at [1140, 69] on span "Russian" at bounding box center [1125, 75] width 37 height 15
type input "est"
click at [1097, 131] on link "Estonian" at bounding box center [1099, 136] width 149 height 22
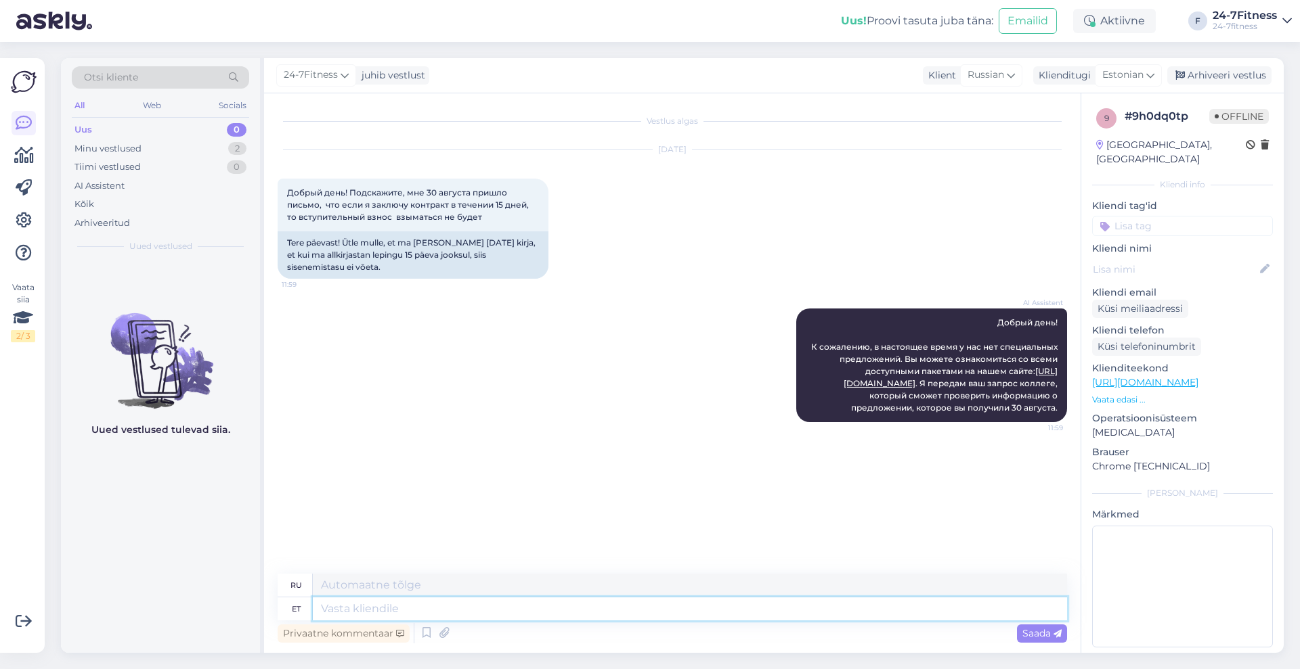
click at [620, 610] on textarea at bounding box center [690, 609] width 754 height 23
type textarea "Tere!"
type textarea "Привет!"
type textarea "Tere! Tegemist"
type textarea "Привет! Готово."
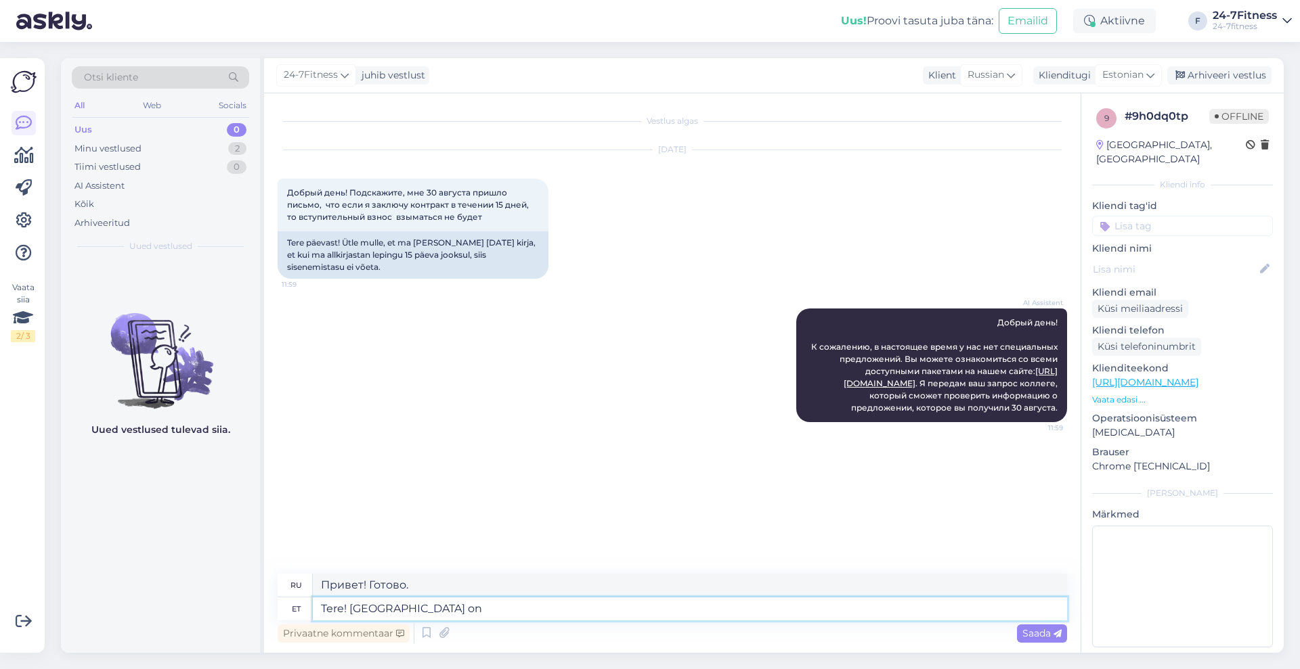
type textarea "Tere! Tegemist on a"
type textarea "Привет! Это"
type textarea "Tere! Tegemist on automaatteavitusega s"
type textarea "Здравствуйте! Это автоматическое уведомление."
type textarea "Tere! Tegemist on automaatteavitusega selle ko"
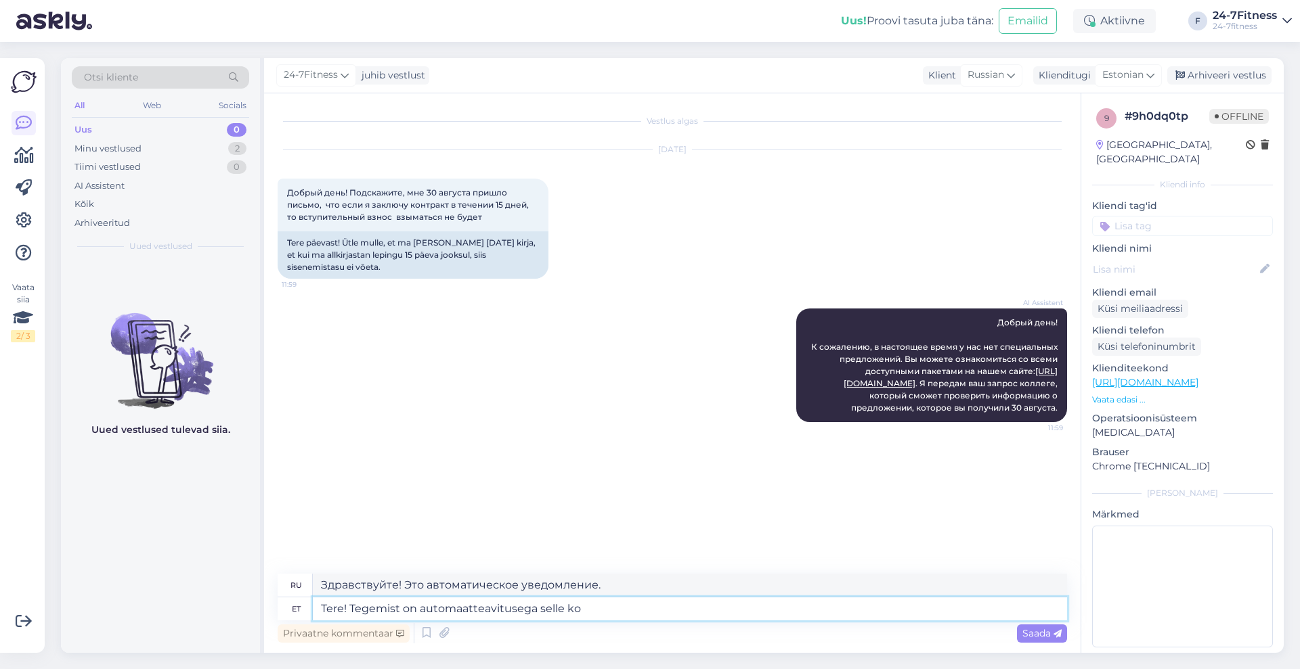
type textarea "Привет! Это автоматическое уведомление для этого"
type textarea "Tere! Tegemist on automaatteavitusega selle kohta, et"
type textarea "Здравствуйте! Это автоматическое уведомление о…"
type textarea "Tere! Tegemist on automaatteavitusega selle kohta, et"
type textarea "Здравствуйте! Это автоматическое уведомление о том, что"
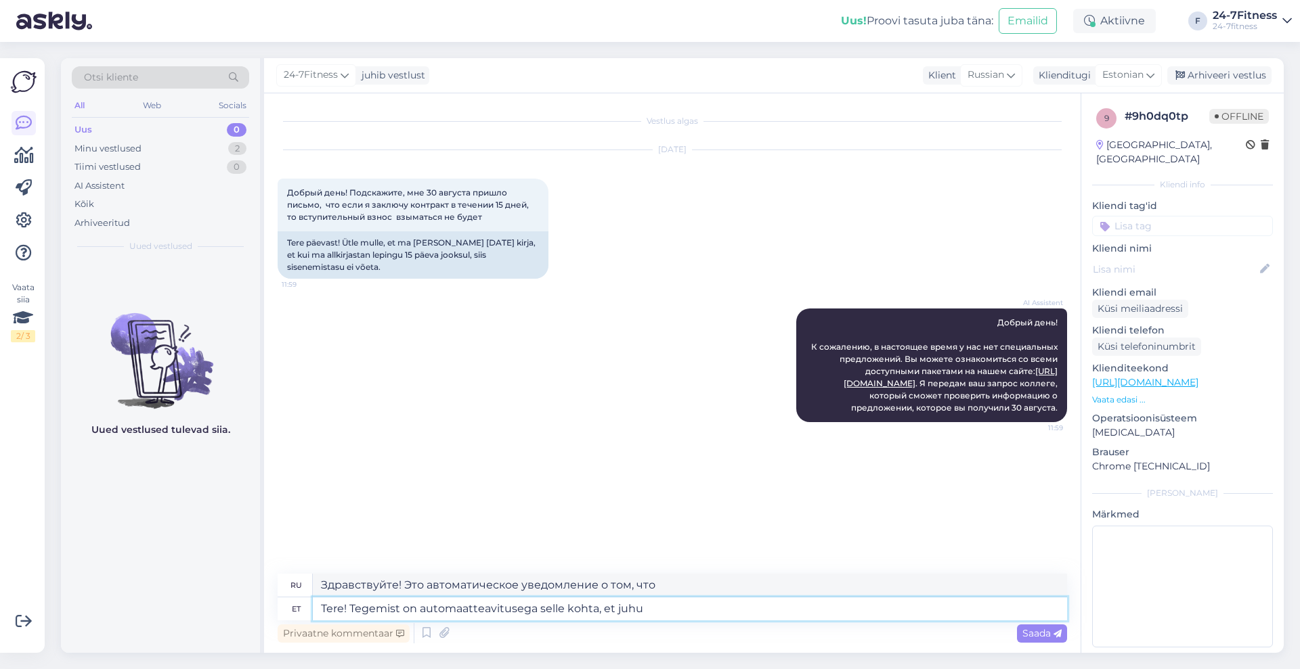
type textarea "Tere! Tegemist on automaatteavitusega selle kohta, et juhu k"
type textarea "Здравствуйте! Это автоматическое уведомление о том, что в случае"
type textarea "Tere! Tegemist on automaatteavitusega selle kohta, et juhul kui"
type textarea "Здравствуйте! Это автоматическое уведомление о том, что если"
type textarea "Tere! Tegemist on automaatteavitusega selle kohta, et juhul kui kliendi"
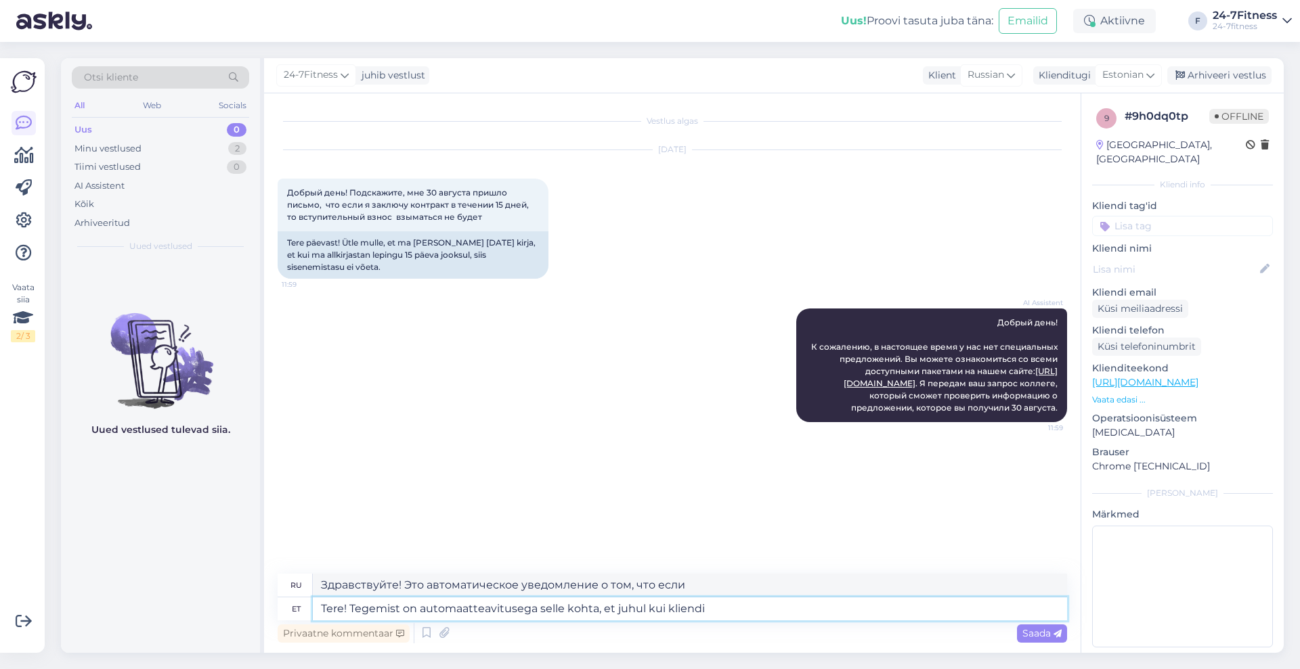
type textarea "Здравствуйте! Это автоматическое уведомление о том, что если клиент"
type textarea "Tere! Tegemist on automaatteavitusega selle kohta, et juhul kui kliendi kahe"
type textarea "Здравствуйте! Это автоматическое уведомление о том, что если два клиента..."
type textarea "Tere! Tegemist on automaatteavitusega selle kohta, et juhul kui kliendi kahe pa…"
type textarea "Здравствуйте! Это автоматическое уведомление о том, что если клиенту нужно отпр…"
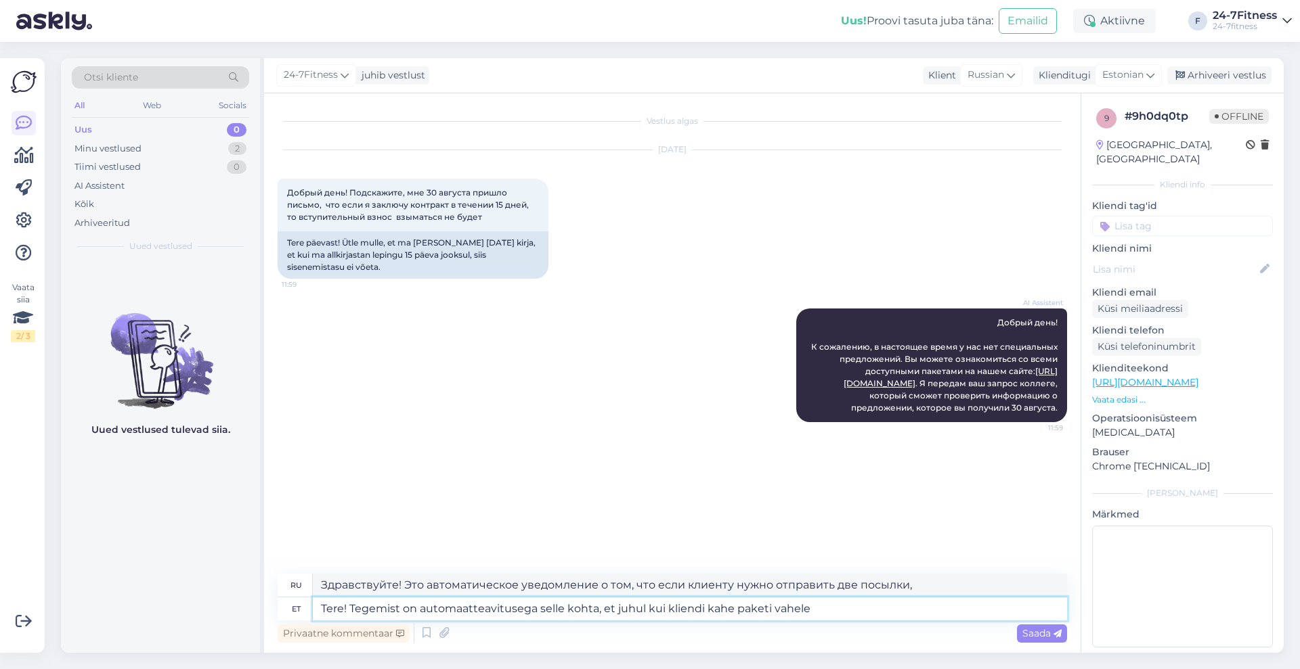
type textarea "Tere! Tegemist on automaatteavitusega selle kohta, et juhul kui kliendi kahe pa…"
type textarea "Здравствуйте! Это автоматическое уведомление о том, что если клиент переключает…"
type textarea "Tere! Tegemist on automaatteavitusega selle kohta, et juhul kui kliendi kahe pa…"
type textarea "Здравствуйте! Это автоматическое уведомление о том, что если клиент находится м…"
type textarea "Tere! Tegemist on automaatteavitusega selle kohta, et juhul kui kliendi kahe pa…"
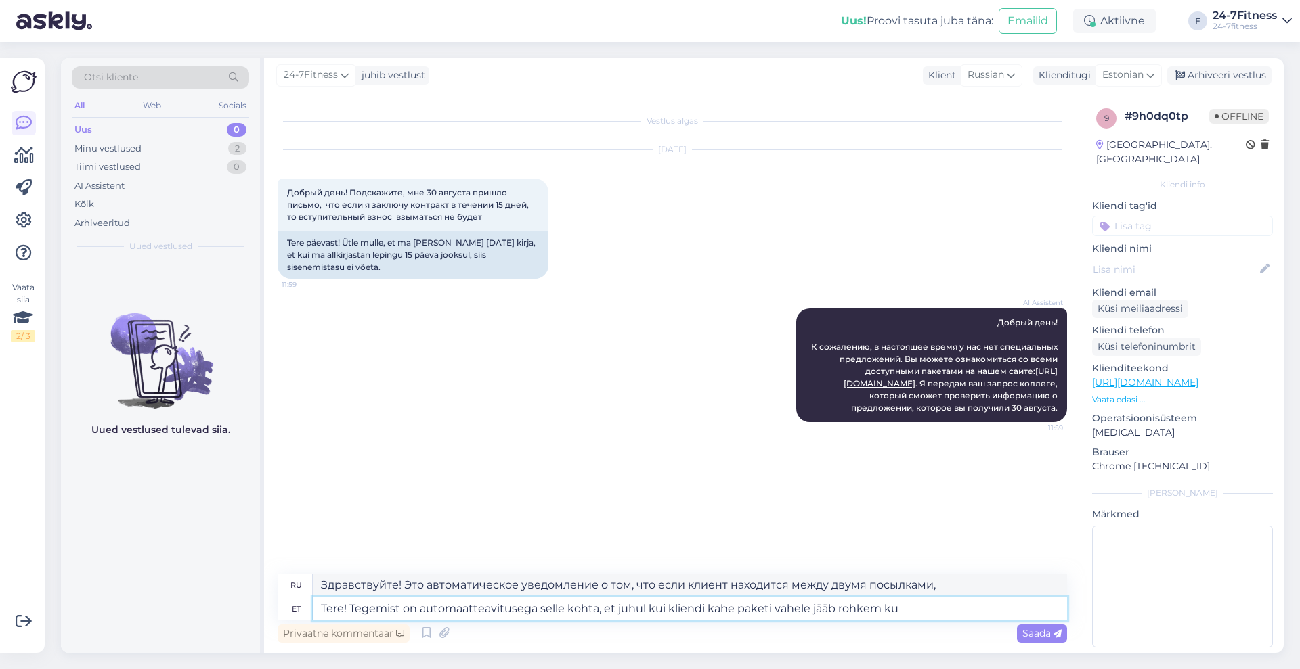
type textarea "Здравствуйте! Это автоматическое уведомление о том, что если между двумя посылк…"
type textarea "Tere! Tegemist on automaatteavitusega selle kohta, et juhul kui kliendi kahe pa…"
type textarea "Здравствуйте! Это автоматическое уведомление о том, что если между двумя посылк…"
type textarea "Tere! Tegemist on automaatteavitusega selle kohta, et juhul kui kliendi kahe pa…"
type textarea "Здравствуйте! Это автоматическое уведомление о том, что если между двумя посылк…"
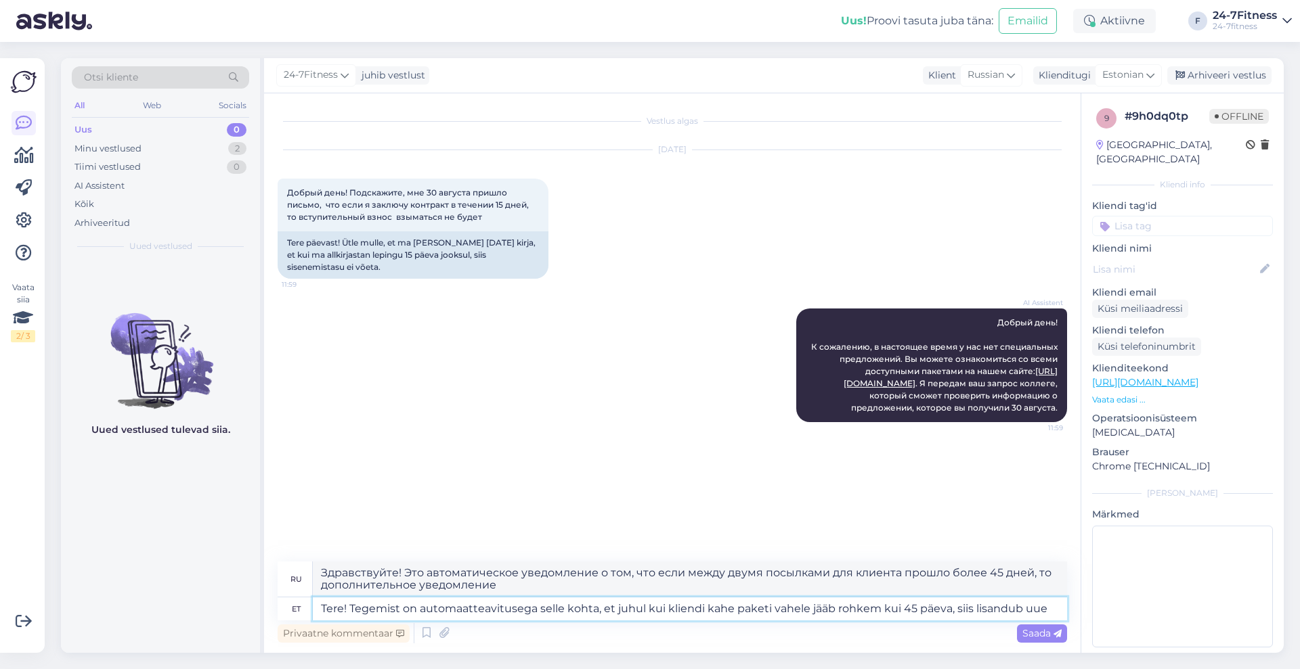
type textarea "Tere! Tegemist on automaatteavitusega selle kohta, et juhul kui kliendi kahe pa…"
type textarea "Здравствуйте! Это автоматическое уведомление о том, что если между двумя посылк…"
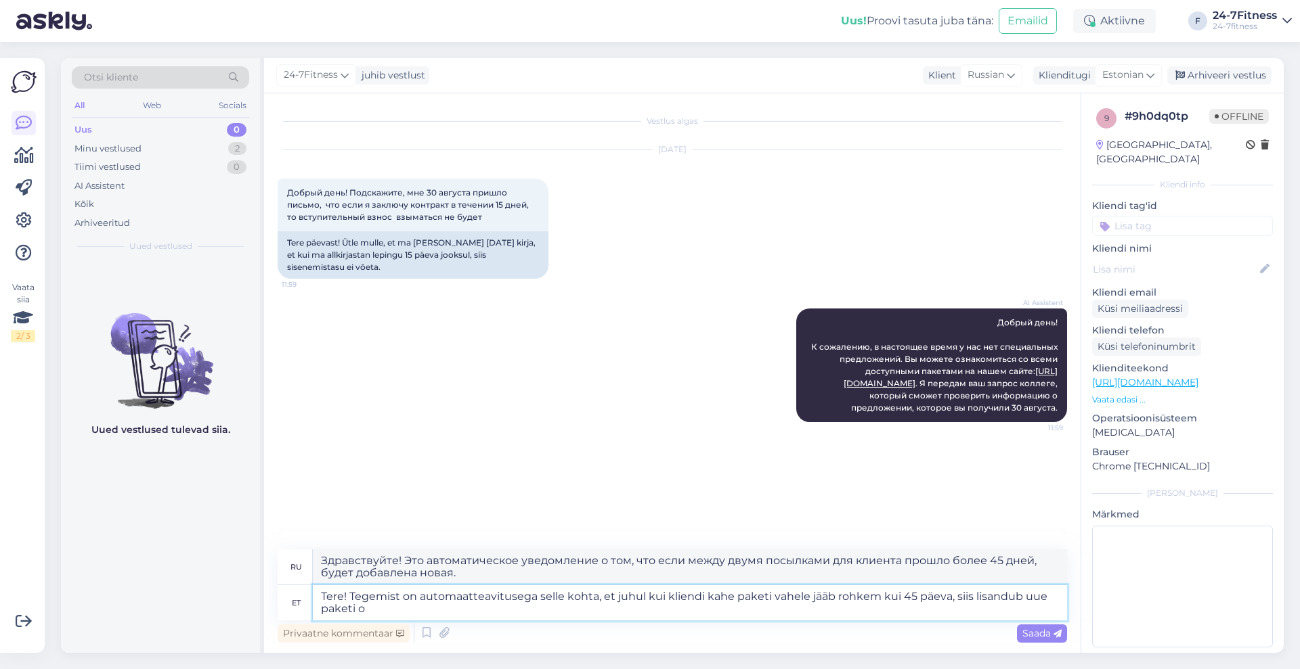
type textarea "Tere! Tegemist on automaatteavitusega selle kohta, et juhul kui kliendi kahe pa…"
type textarea "Здравствуйте! Это автоматическое уведомление о том, что если между двумя посылк…"
type textarea "Tere! Tegemist on automaatteavitusega selle kohta, et juhul kui kliendi kahe pa…"
type textarea "Здравствуйте! Это автоматическое уведомление о том, что если между двумя пакета…"
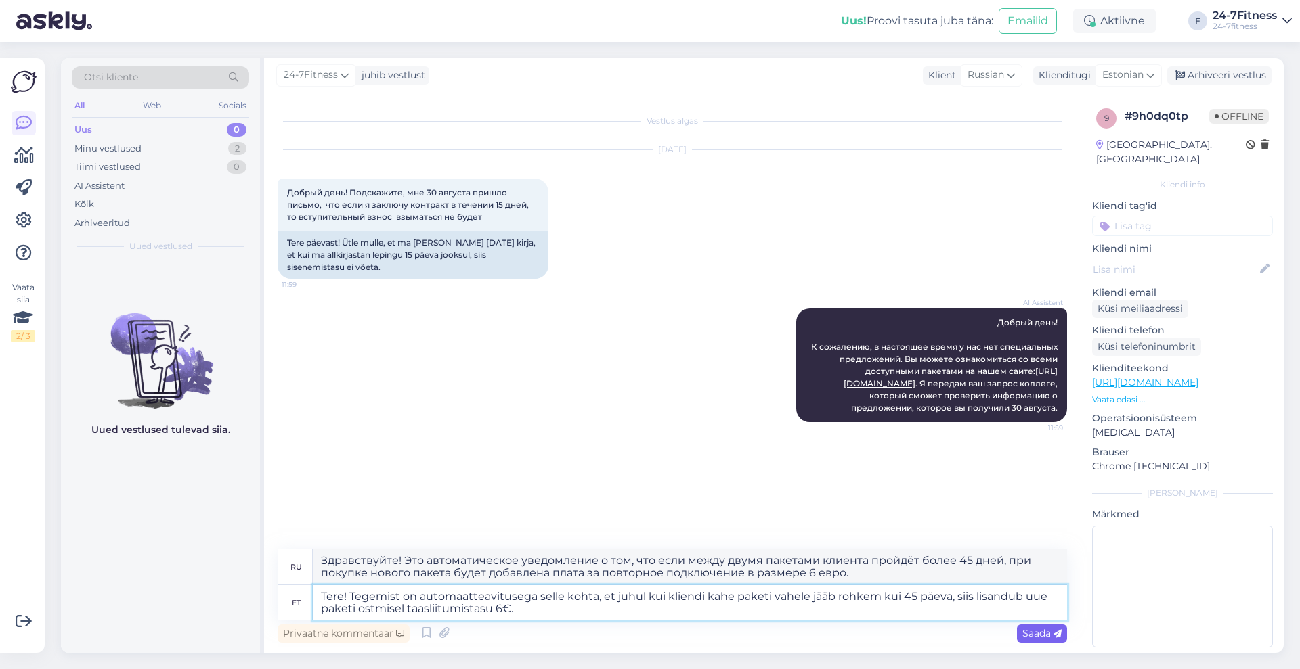
type textarea "Tere! Tegemist on automaatteavitusega selle kohta, et juhul kui kliendi kahe pa…"
click at [1037, 629] on span "Saada" at bounding box center [1041, 633] width 39 height 12
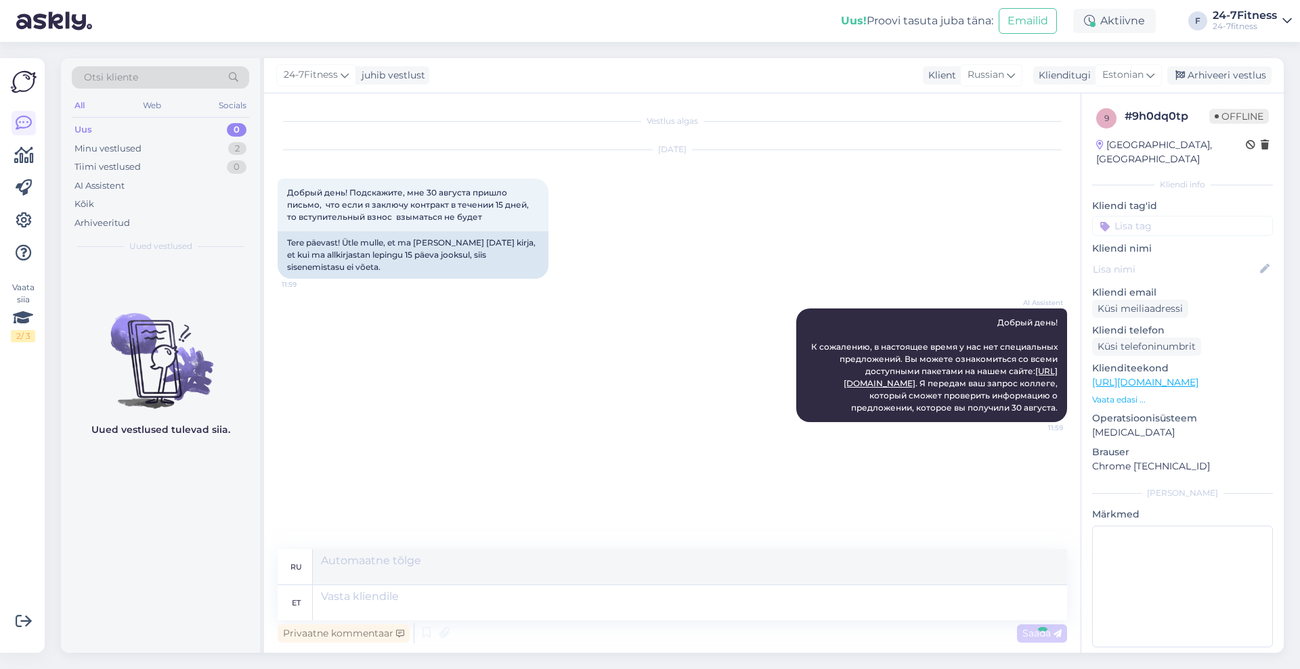
scroll to position [18, 0]
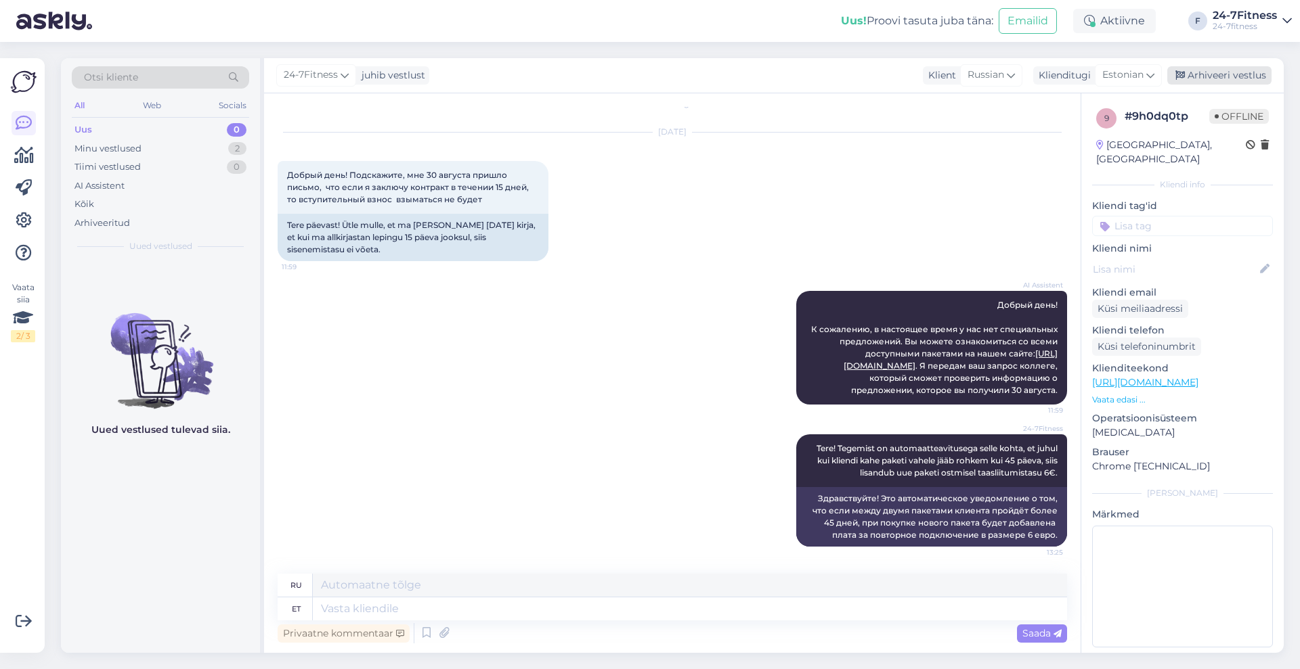
click at [1199, 71] on div "Arhiveeri vestlus" at bounding box center [1219, 75] width 104 height 18
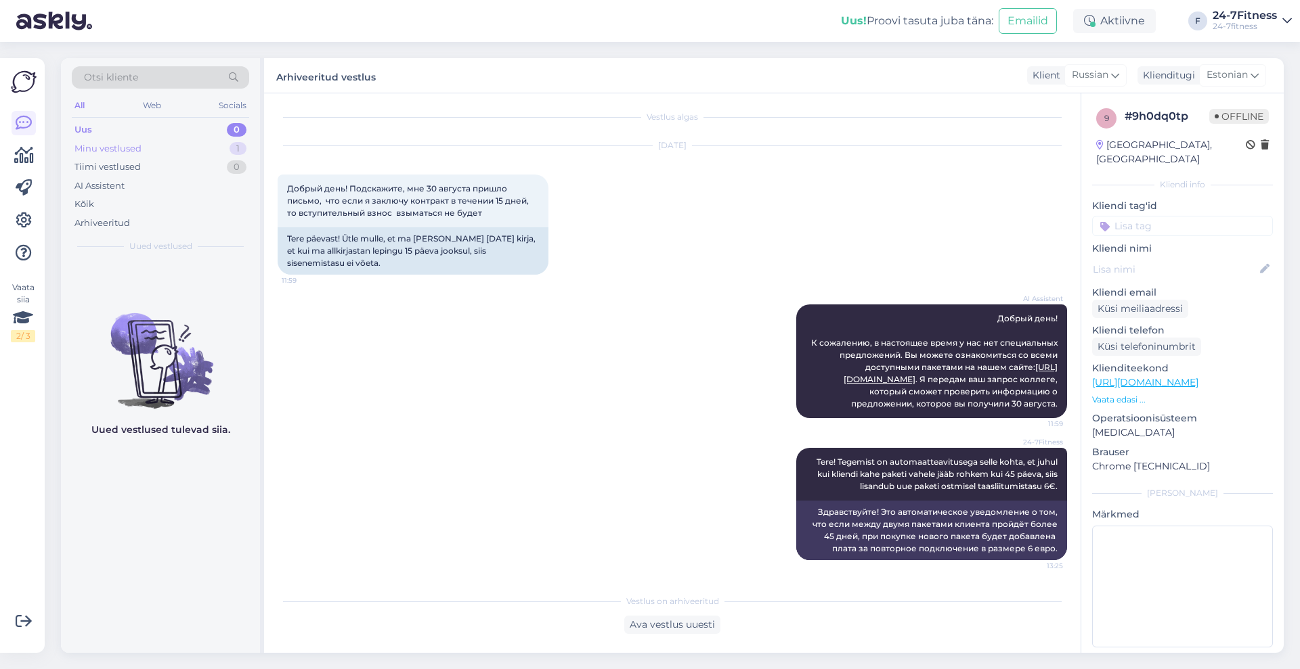
click at [142, 140] on div "Minu vestlused 1" at bounding box center [160, 148] width 177 height 19
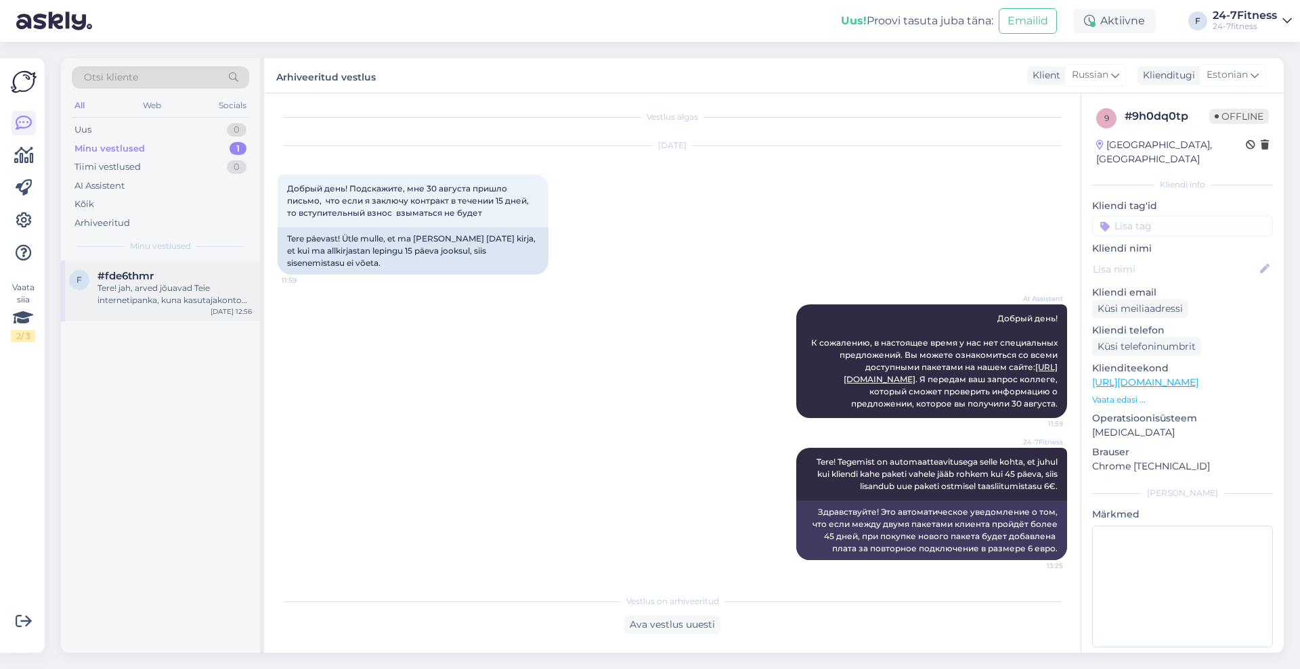
click at [156, 295] on div "Tere! jah, arved jõuavad Teie internetipanka, kuna kasutajakonto andmed ehk lap…" at bounding box center [174, 294] width 154 height 24
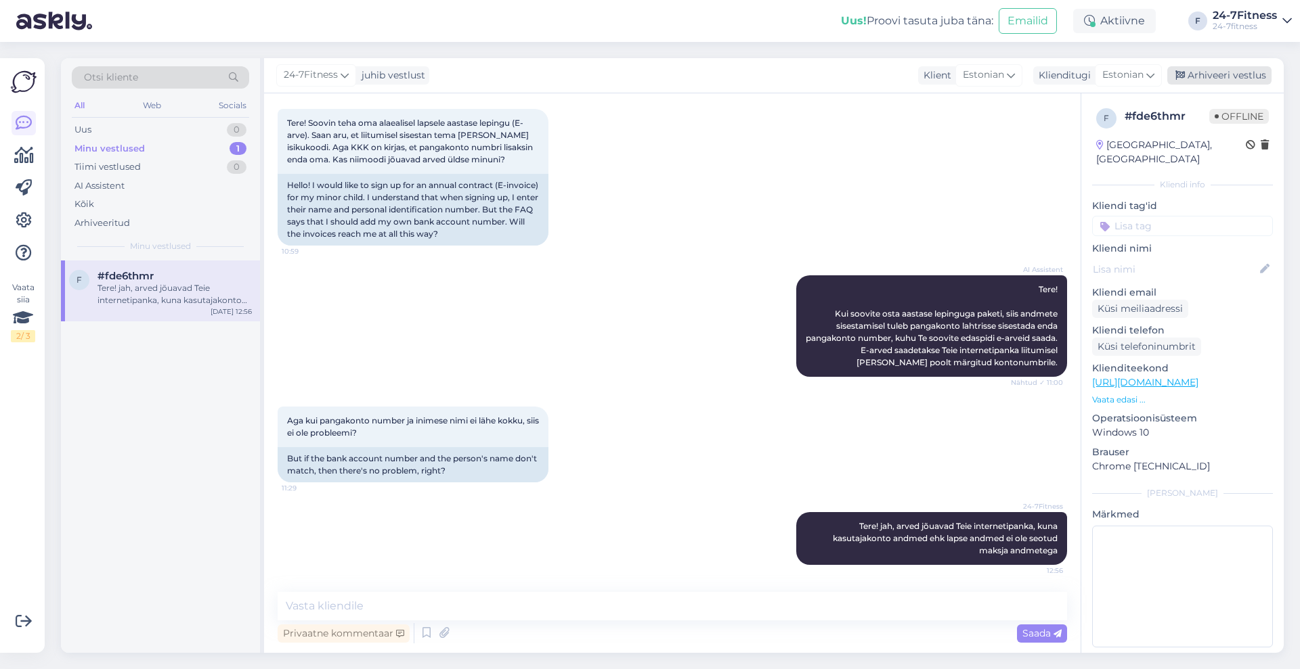
click at [1228, 70] on div "Arhiveeri vestlus" at bounding box center [1219, 75] width 104 height 18
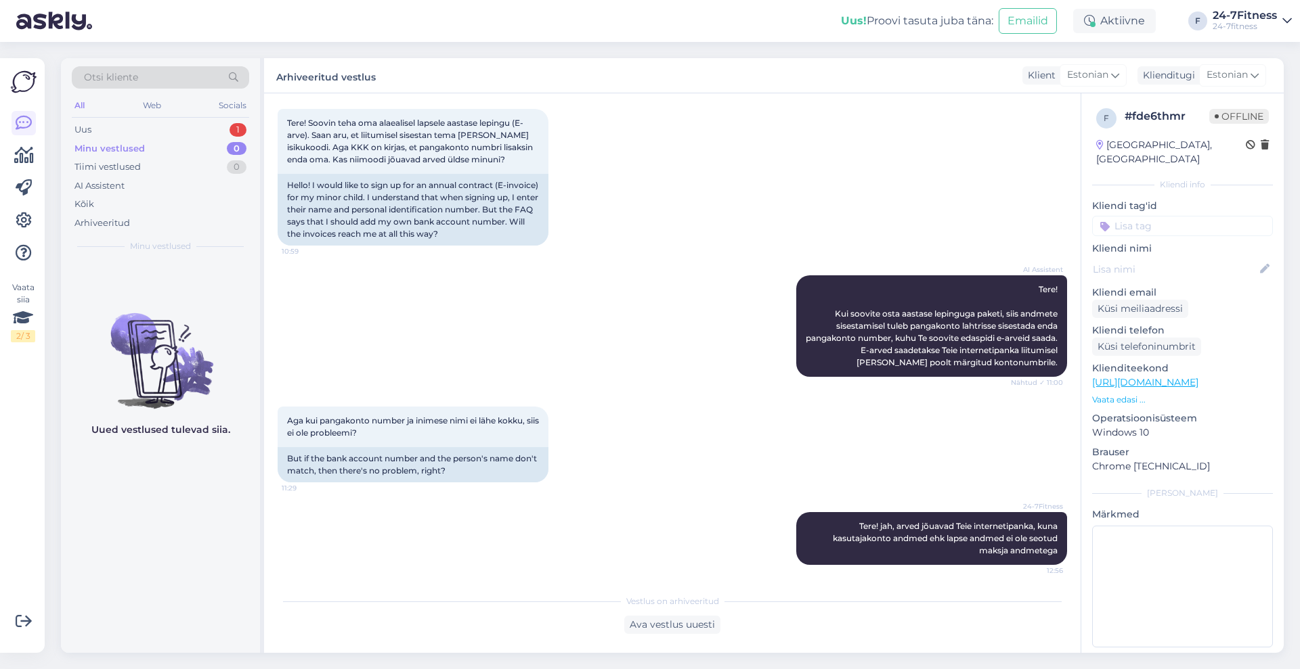
click at [83, 140] on div "Minu vestlused 0" at bounding box center [160, 148] width 177 height 19
drag, startPoint x: 74, startPoint y: 116, endPoint x: 94, endPoint y: 127, distance: 22.1
click at [94, 127] on div "Otsi kliente All Web Socials Uus 1 Minu vestlused 0 Tiimi vestlused 0 AI Assist…" at bounding box center [160, 159] width 199 height 202
click at [94, 127] on div "Uus 1" at bounding box center [160, 129] width 177 height 19
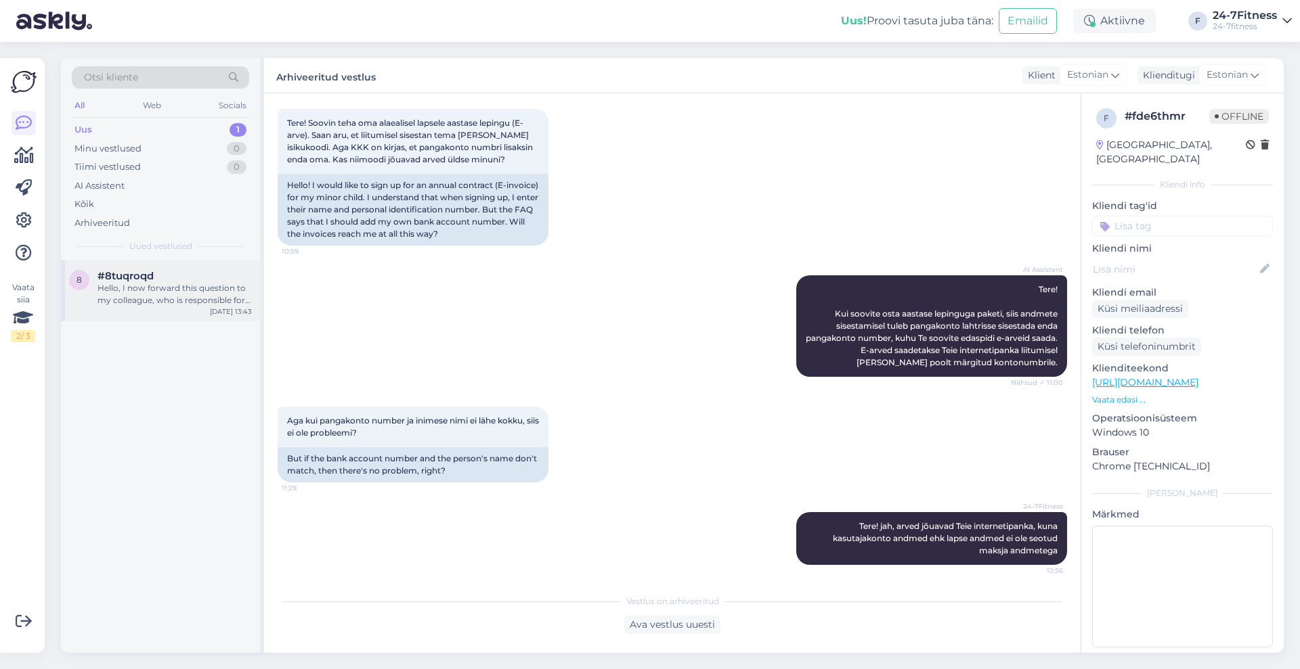
click at [160, 318] on div "8 #8tuqroqd Hello, I now forward this question to my colleague, who is responsi…" at bounding box center [160, 291] width 199 height 61
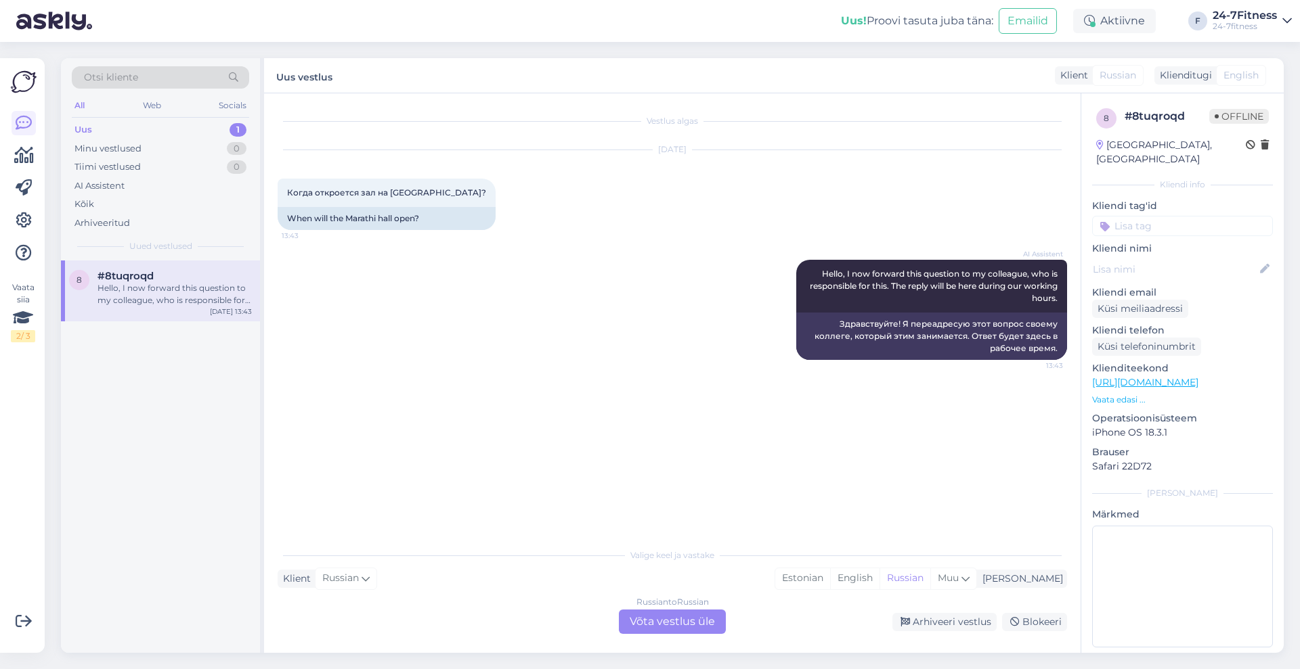
click at [672, 621] on div "Russian to Russian Võta vestlus üle" at bounding box center [672, 622] width 107 height 24
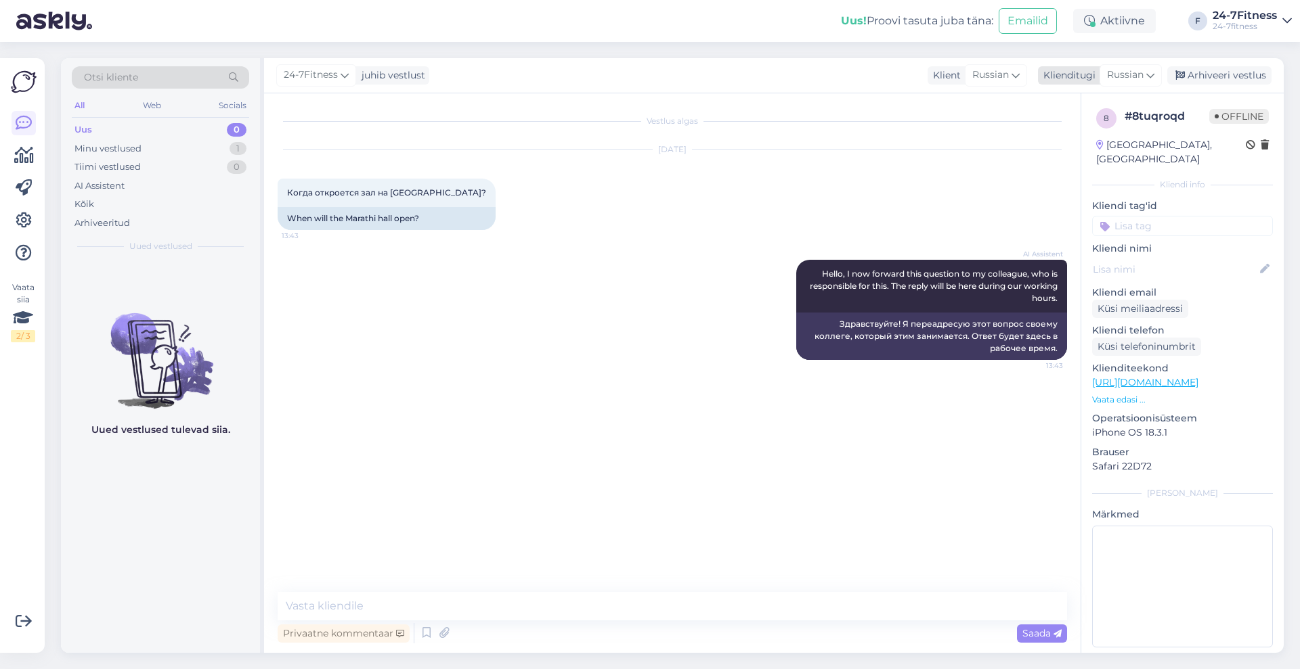
click at [1138, 72] on span "Russian" at bounding box center [1125, 75] width 37 height 15
click at [1071, 136] on link "Estonian" at bounding box center [1099, 136] width 149 height 22
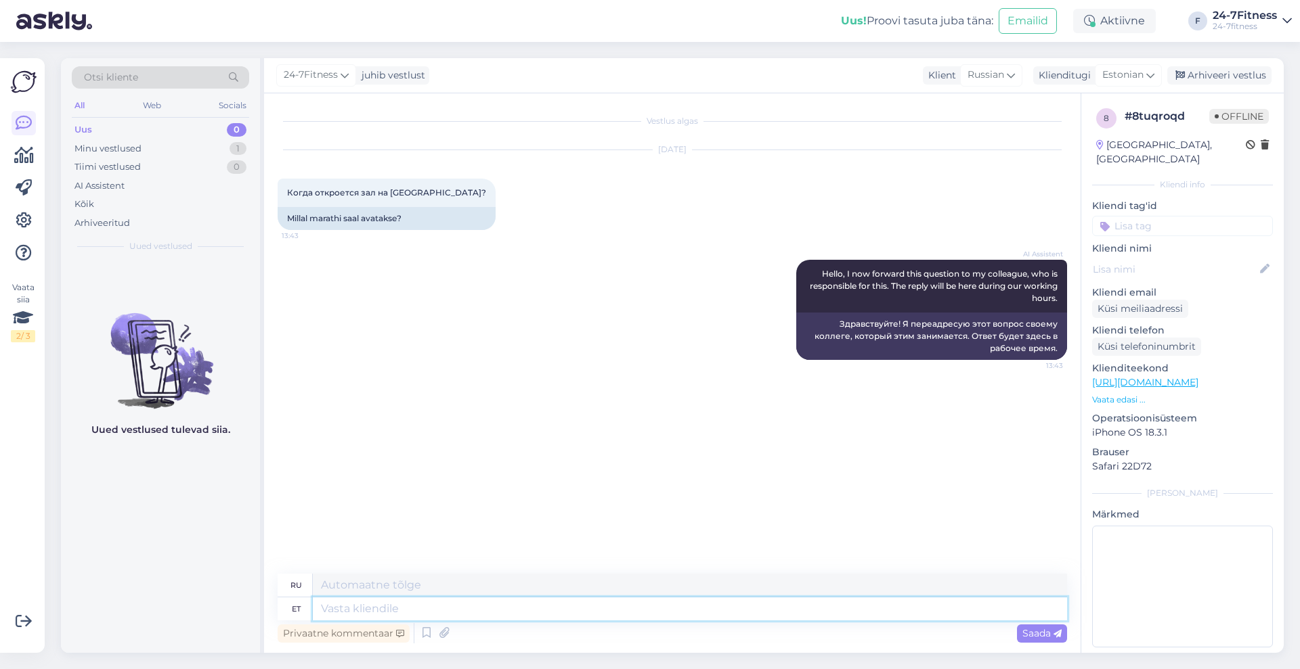
click at [558, 609] on textarea at bounding box center [690, 609] width 754 height 23
type textarea "Tere! Ma"
type textarea "Привет!"
type textarea "Tere! [GEOGRAPHIC_DATA]"
type textarea "Привет! Марат"
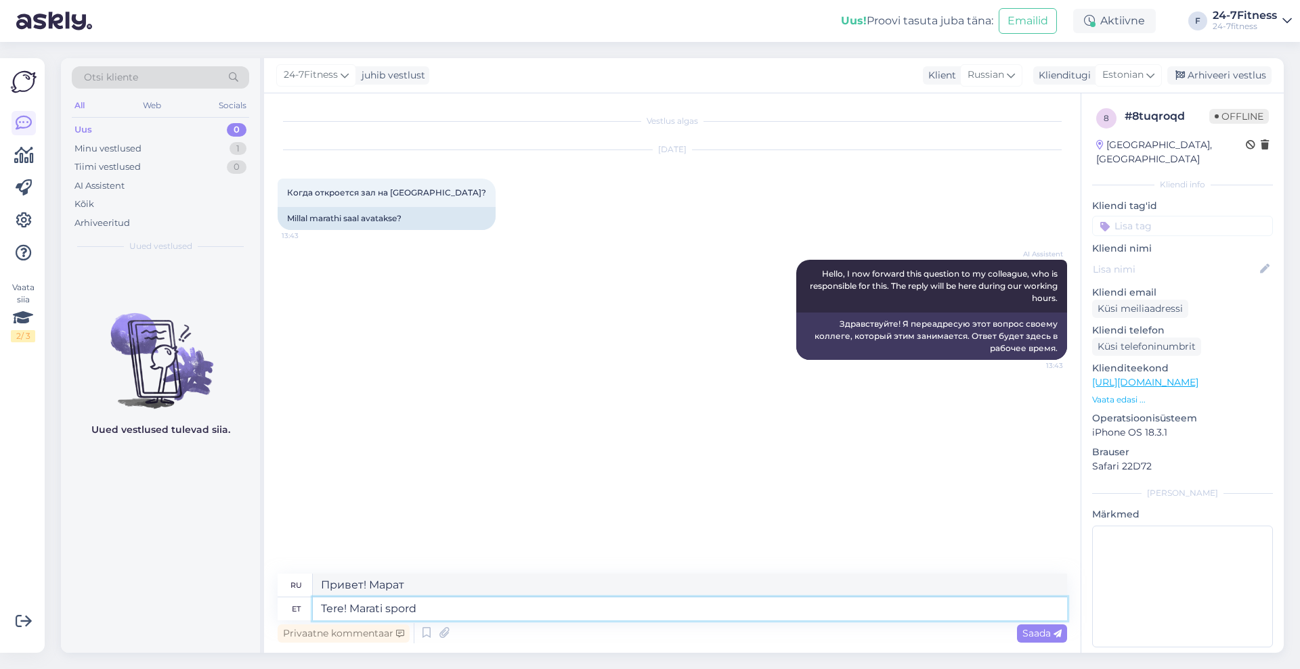
type textarea "Tere! Marati spordi"
type textarea "Привет! [DEMOGRAPHIC_DATA]"
type textarea "Tere! Marati spordiklubi ava"
type textarea "Привет! Спортивный клуб «Марат»"
type textarea "Tere! Marati spordiklubi avatakse"
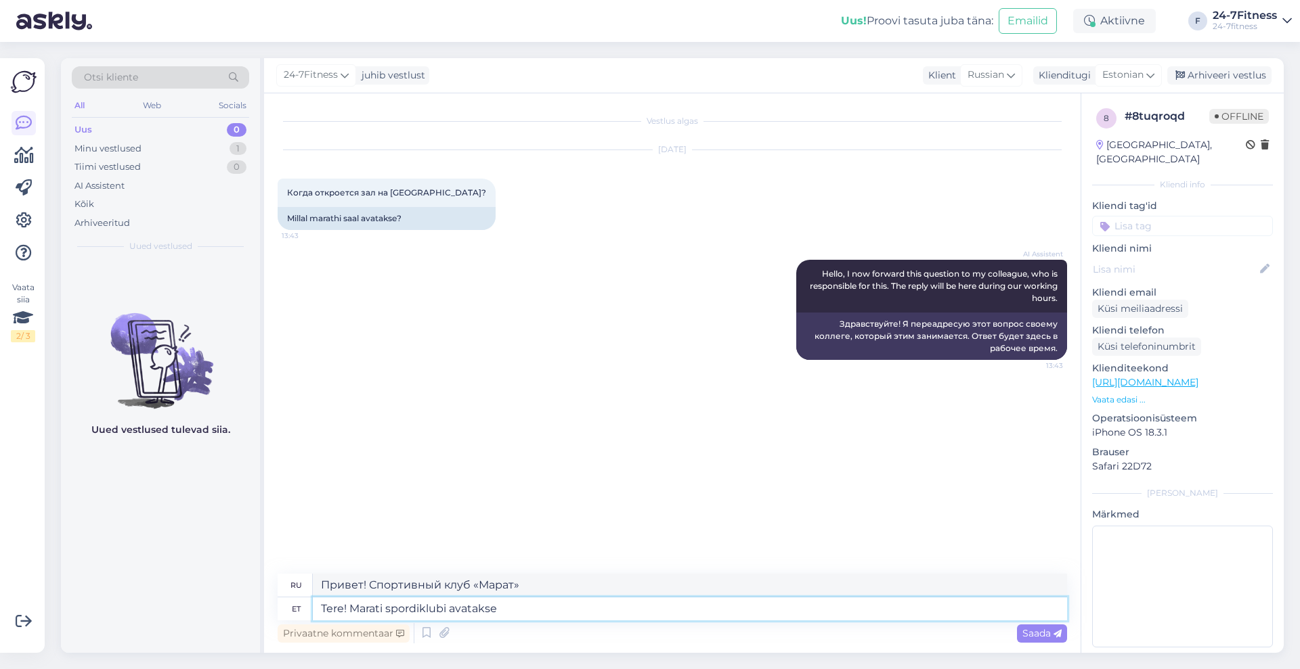
type textarea "Привет! Спортивный клуб «Марат» открывается."
type textarea "Tere! Marati spordiklubi avatakse ilmselt sep"
type textarea "Здравствуйте! Спортивный клуб «Марат» возможно откроется."
type textarea "Tere! Marati spordiklubi avatakse ilmselt septembri lõ"
type textarea "Здравствуйте! Спортивный клуб «Марат» скорее всего откроется в сентябре."
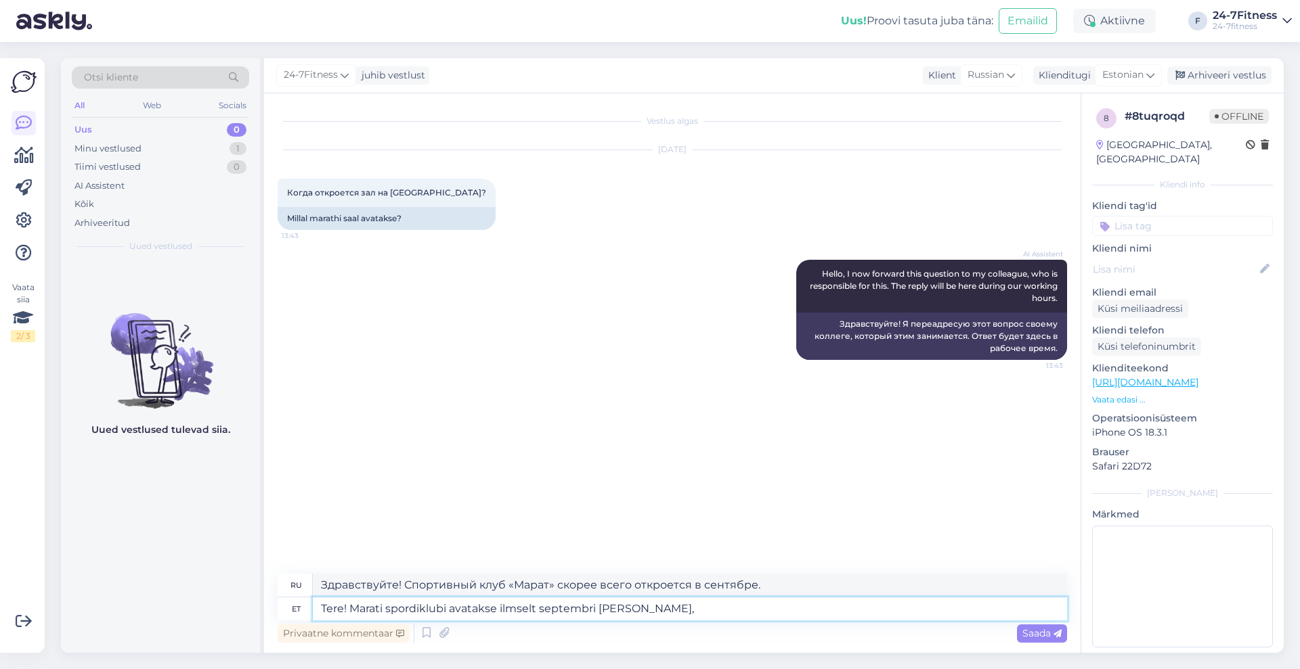
type textarea "Tere! Marati spordiklubi avatakse ilmselt septembri [PERSON_NAME], k"
type textarea "Здравствуйте! Спортивный клуб «Марат» откроется, скорее всего, в конце сентября."
type textarea "Tere! Marati spordiklubi avatakse ilmselt septembri [PERSON_NAME], kuid p"
type textarea "Здравствуйте! Спортивный клуб «Марат» откроется, скорее всего, в конце сентября…"
type textarea "Tere! Marati spordiklubi avatakse ilmselt septembri [PERSON_NAME], kuid paraku"
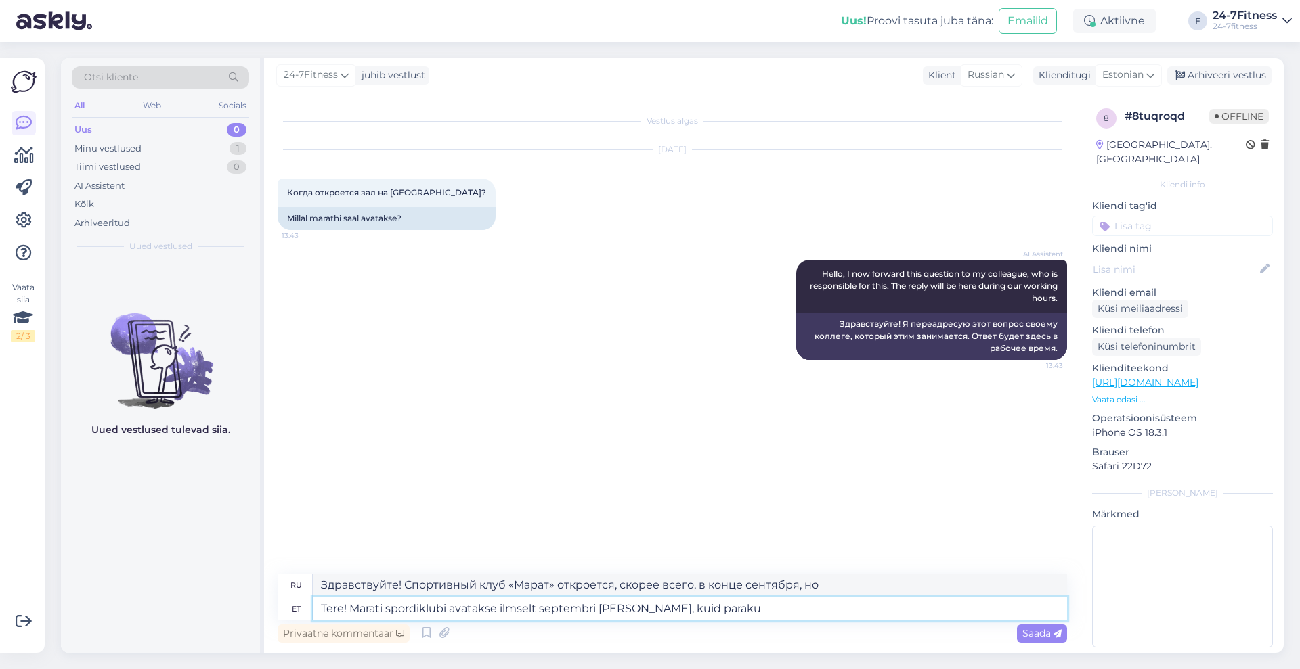
type textarea "Здравствуйте! Спортивный клуб «Марат» скорее всего откроется в конце сентября, …"
type textarea "Tere! Marati spordiklubi avatakse ilmselt septembri [PERSON_NAME], kuid paraku …"
type textarea "Здравствуйте! Спортивный клуб «Марат» откроется, скорее всего, в конце сентября…"
type textarea "Tere! Marati spordiklubi avatakse ilmselt septembri [PERSON_NAME], kuid paraku …"
type textarea "Здравствуйте! Спортивный клуб «Марат» скорее всего откроется в конце сентября, …"
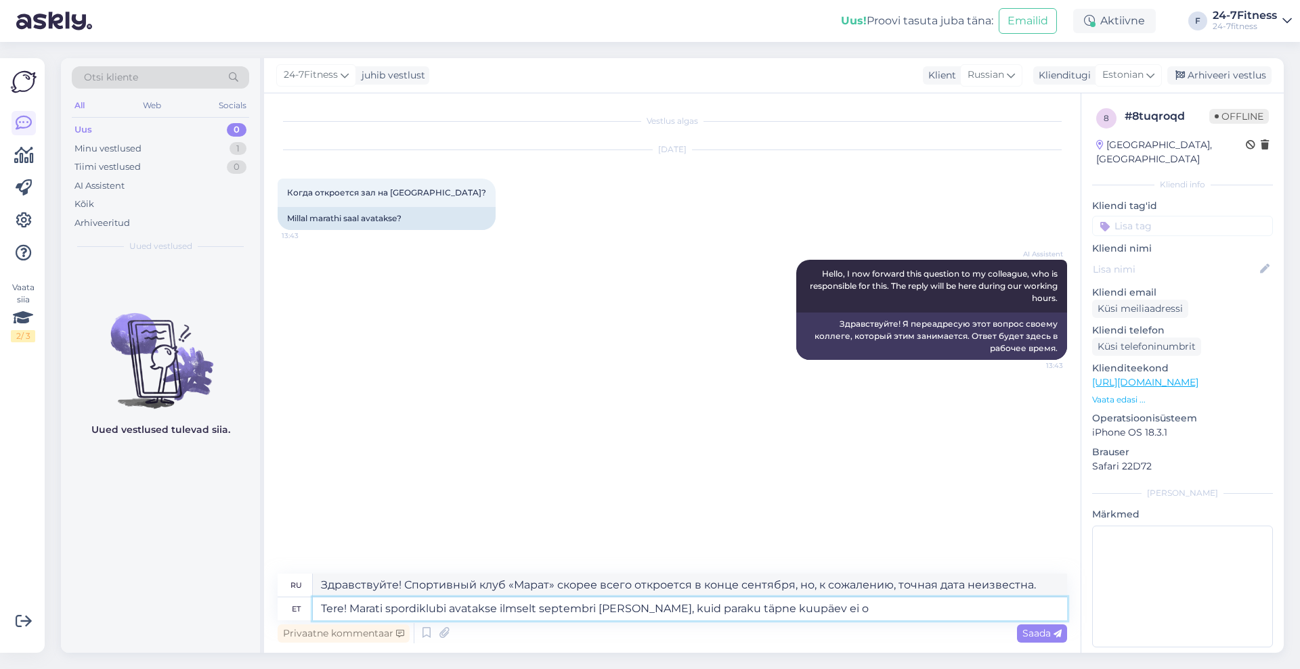
type textarea "Tere! Marati spordiklubi avatakse ilmselt septembri [PERSON_NAME], kuid paraku …"
type textarea "Здравствуйте! Спортивный клуб «Марат» вероятно откроется в конце сентября, но, …"
type textarea "Tere! Marati spordiklubi avatakse ilmselt septembri [PERSON_NAME], kuid paraku …"
type textarea "Здравствуйте! Спортивный клуб «Марат» скорее всего откроется в конце сентября, …"
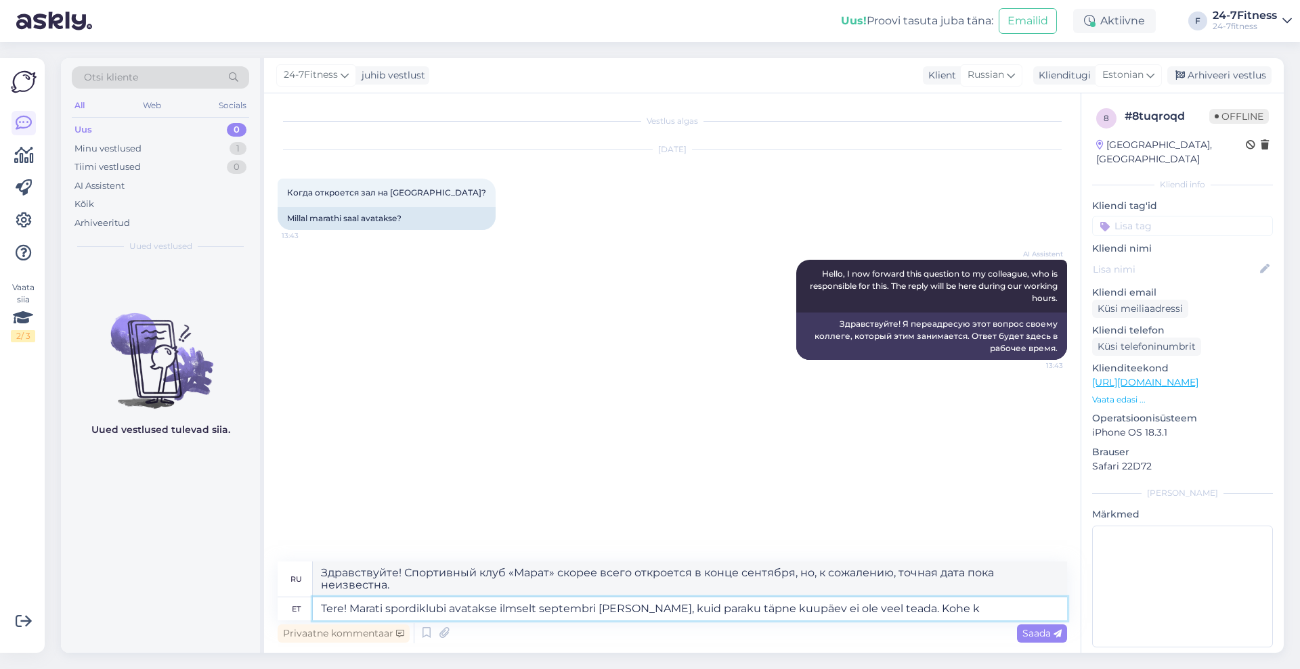
type textarea "Tere! Marati spordiklubi avatakse ilmselt septembri [PERSON_NAME], kuid paraku …"
type textarea "Здравствуйте! Спортивный клуб «Марат» откроется, скорее всего, в конце сентября…"
type textarea "Tere! Marati spordiklubi avatakse ilmselt septembri [PERSON_NAME], kuid paraku …"
type textarea "Здравствуйте! Спортивный клуб «Марат» откроется, скорее всего, в конце сентября…"
type textarea "Tere! Marati spordiklubi avatakse ilmselt septembri [PERSON_NAME], kuid paraku …"
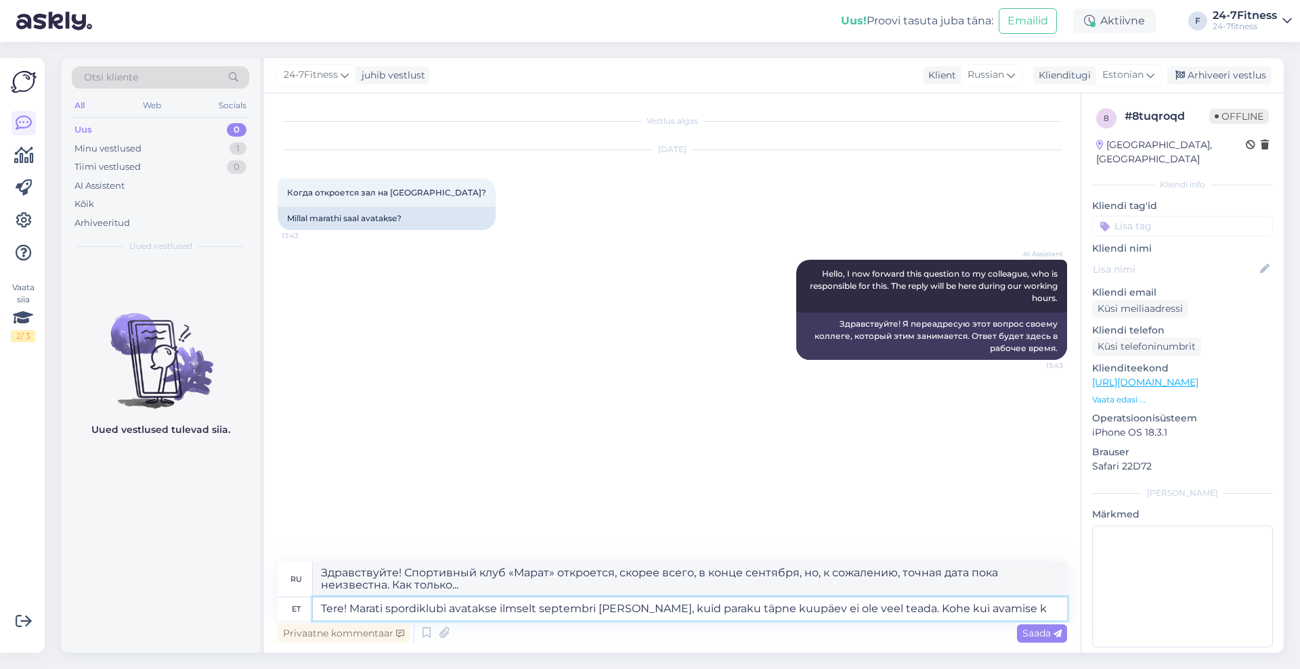
type textarea "Здравствуйте! Спортивный клуб «Марат» откроется, скорее всего, в конце сентября…"
type textarea "Tere! Marati spordiklubi avatakse ilmselt septembri [PERSON_NAME], kuid paraku …"
type textarea "Здравствуйте! Спортивный клуб «Марат» откроется, скорее всего, в конце сентября…"
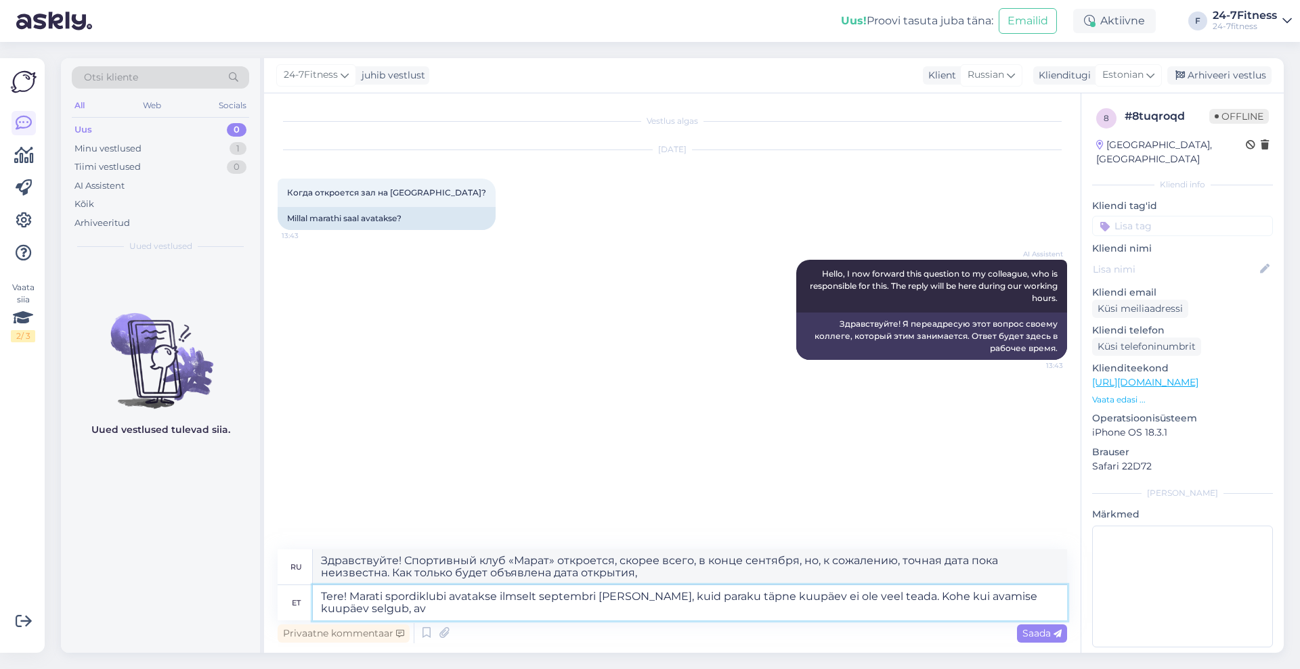
type textarea "Tere! Marati spordiklubi avatakse ilmselt septembri [PERSON_NAME], kuid paraku …"
type textarea "Здравствуйте! Спортивный клуб «Марат», вероятно, откроется в конце сентября, но…"
type textarea "Tere! Marati spordiklubi avatakse ilmselt septembri [PERSON_NAME], kuid paraku …"
type textarea "Здравствуйте! Спортивный клуб «Марат» откроется, скорее всего, в конце сентября…"
type textarea "Tere! Marati spordiklubi avatakse ilmselt septembri [PERSON_NAME], kuid paraku …"
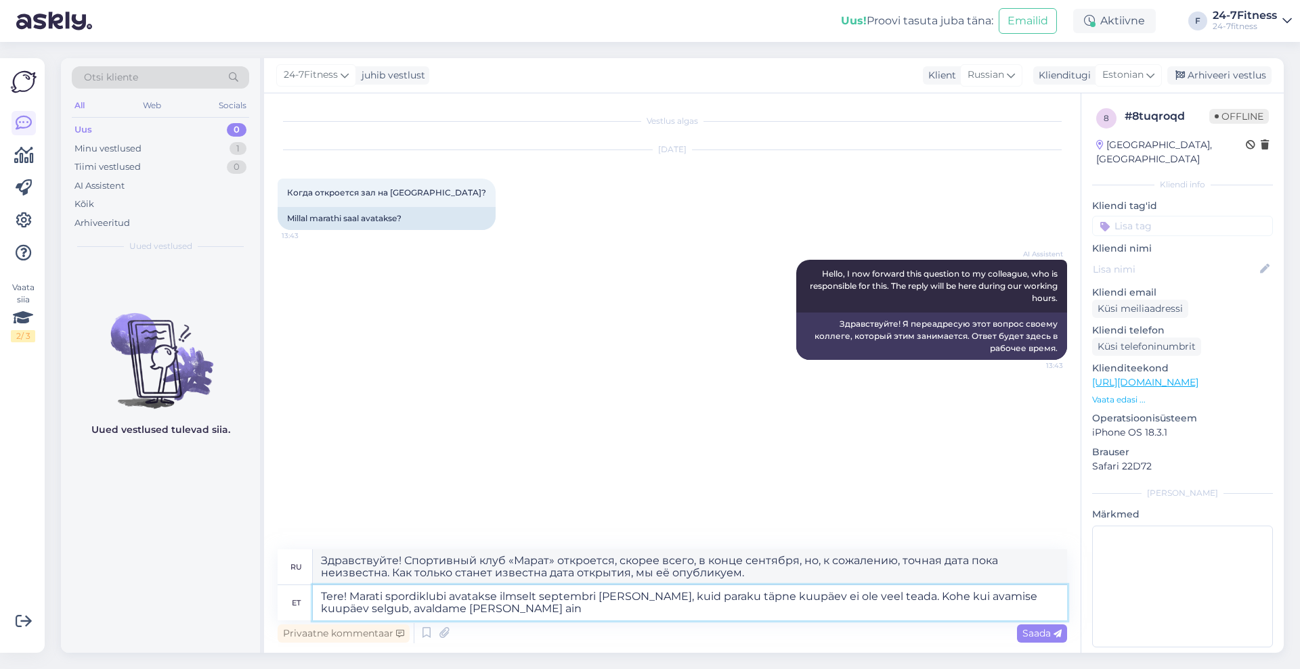
type textarea "Здравствуйте! Спортивный клуб «Марат» вероятно откроется в конце сентября, но, …"
type textarea "Tere! Marati spordiklubi avatakse ilmselt septembri [PERSON_NAME], kuid paraku …"
type textarea "Здравствуйте! Спортивный клуб «Марат», вероятно, откроется в конце сентября, но…"
type textarea "Tere! Marati spordiklubi avatakse ilmselt septembri [PERSON_NAME], kuid paraku …"
type textarea "Здравствуйте! Спортивный клуб «Марат», вероятно, откроется в конце сентября, но…"
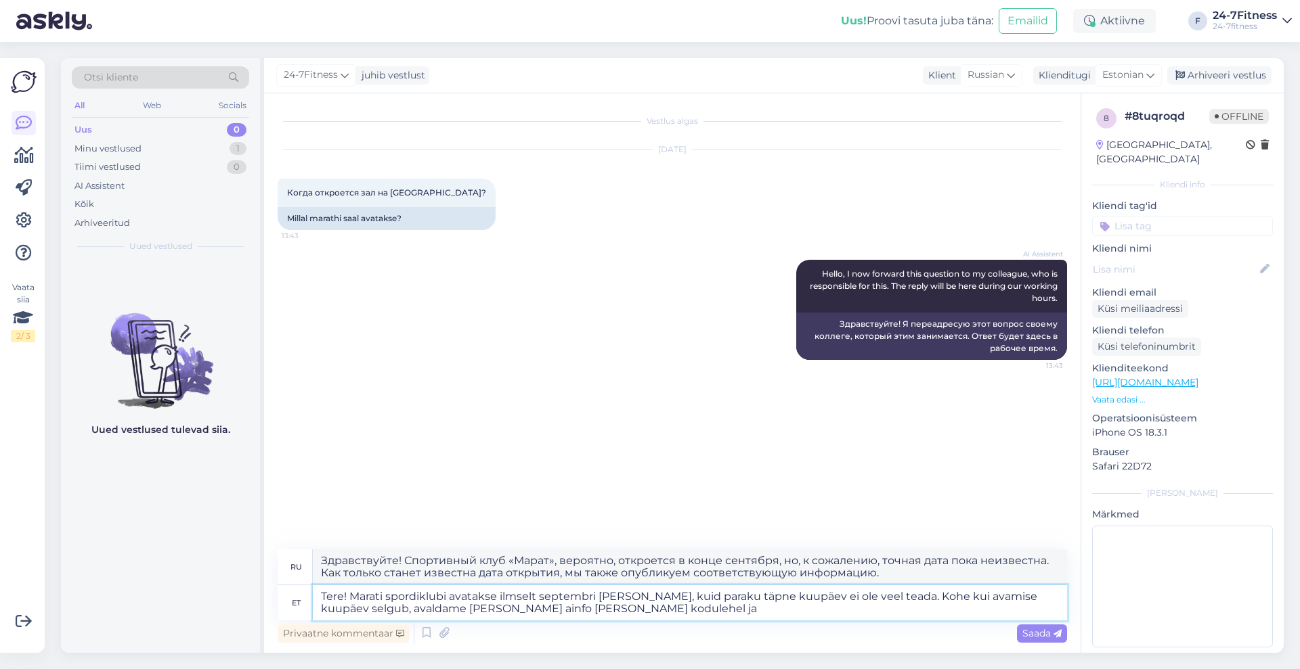
type textarea "Tere! Marati spordiklubi avatakse ilmselt septembri [PERSON_NAME], kuid paraku …"
type textarea "Здравствуйте! Спортивный клуб «Марат» откроется, скорее всего, в конце сентября…"
type textarea "Tere! Marati spordiklubi avatakse ilmselt septembri [PERSON_NAME], kuid paraku …"
type textarea "Здравствуйте! Спортивный клуб «Марат» откроется, скорее всего, в конце сентября…"
type textarea "Tere! Marati spordiklubi avatakse ilmselt septembri [PERSON_NAME], kuid paraku …"
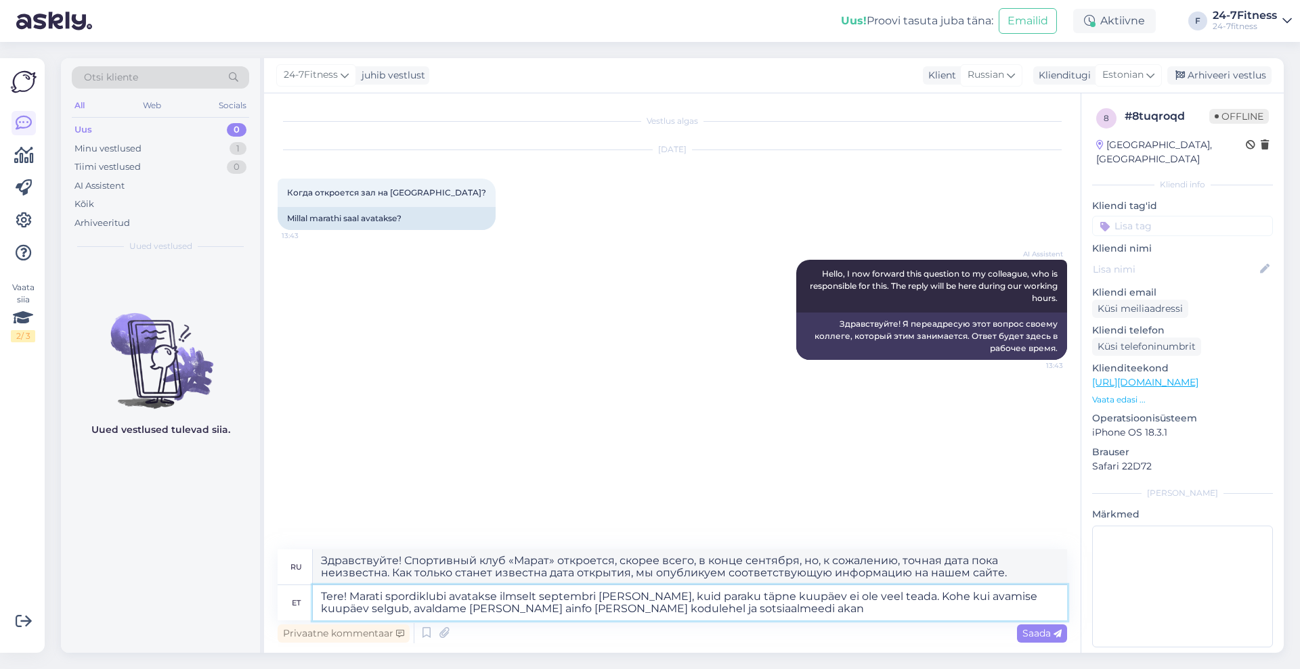
type textarea "Здравствуйте! Спортивный клуб «Марат», вероятно, откроется в конце сентября, но…"
click at [458, 602] on textarea "Tere! Marati spordiklubi avatakse ilmselt septembri [PERSON_NAME], kuid paraku …" at bounding box center [690, 602] width 754 height 35
click at [457, 611] on textarea "Tere! Marati spordiklubi avatakse ilmselt septembri [PERSON_NAME], kuid paraku …" at bounding box center [690, 602] width 754 height 35
click at [679, 610] on textarea "Tere! Marati spordiklubi avatakse ilmselt septembri [PERSON_NAME], kuid paraku …" at bounding box center [690, 602] width 754 height 35
type textarea "Tere! Marati spordiklubi avatakse ilmselt septembri lõpus, kuid paraku täpne ku…"
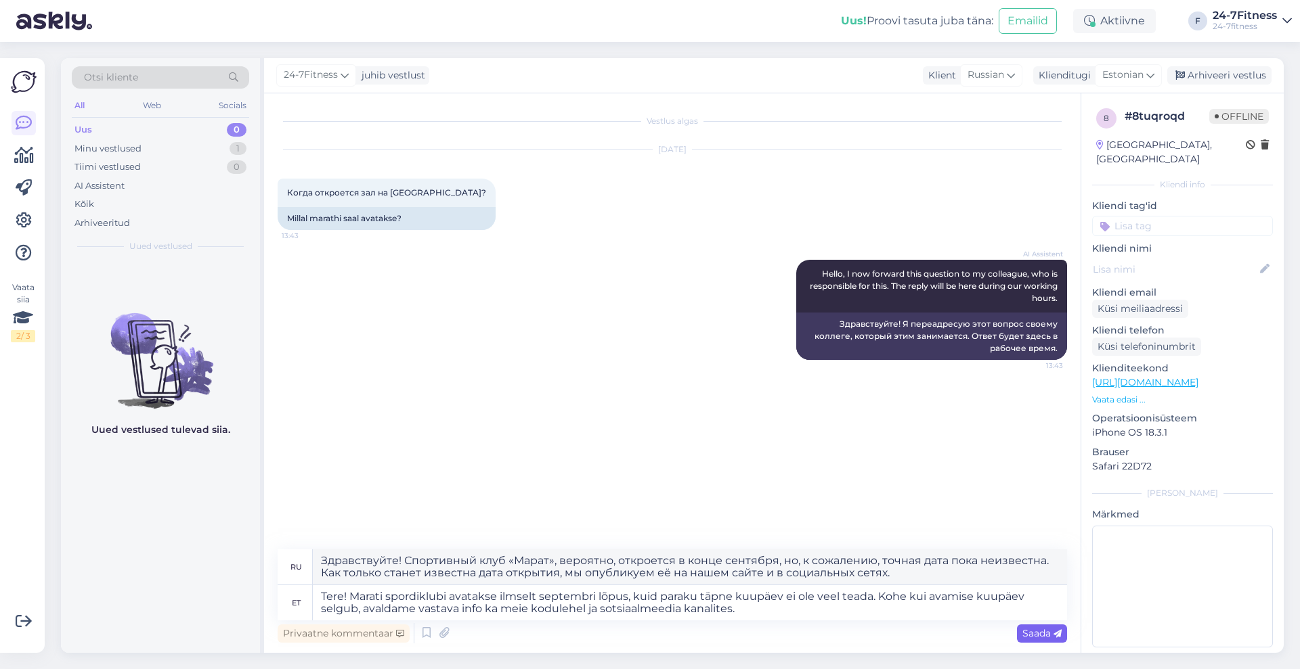
click at [1028, 627] on span "Saada" at bounding box center [1041, 633] width 39 height 12
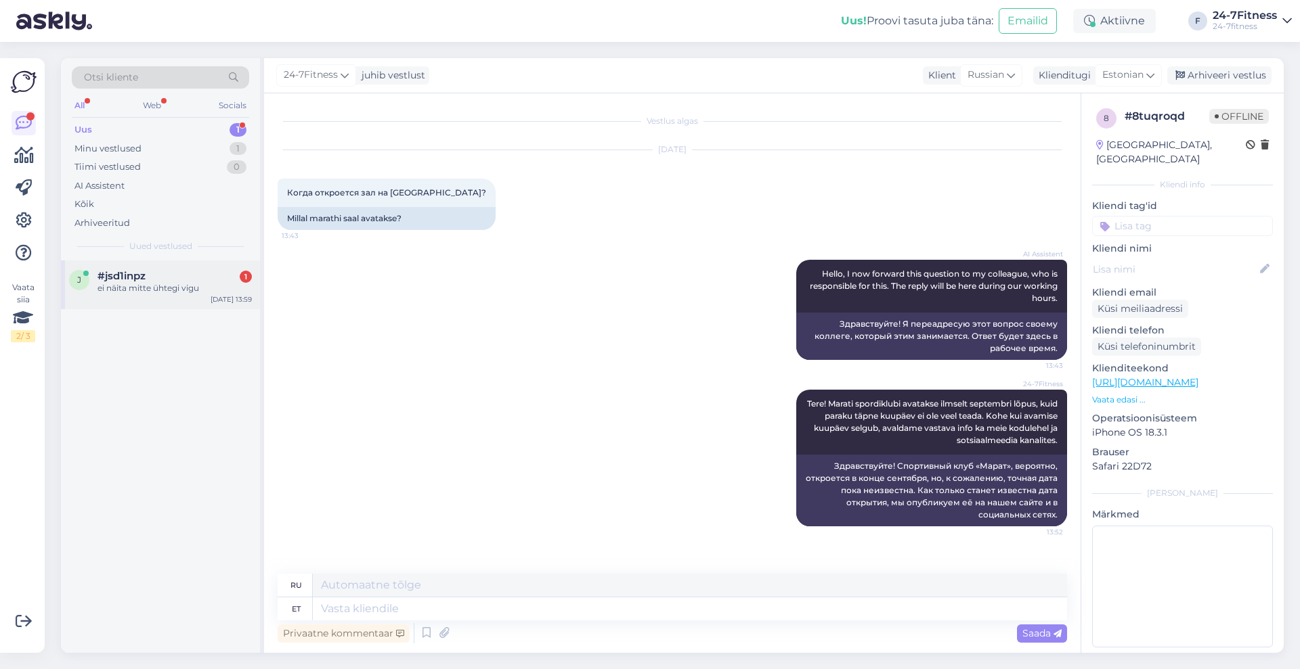
click at [154, 292] on div "ei näita mitte ühtegi vigu" at bounding box center [174, 288] width 154 height 12
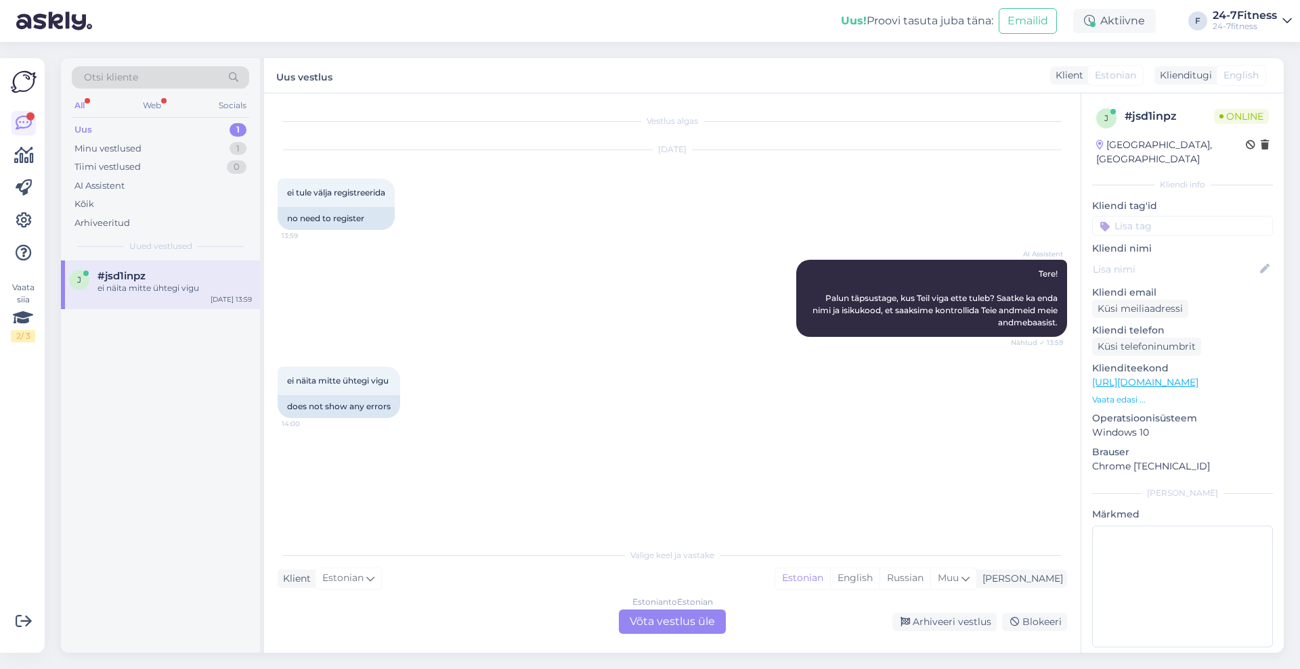
click at [699, 628] on div "Estonian to Estonian Võta vestlus üle" at bounding box center [672, 622] width 107 height 24
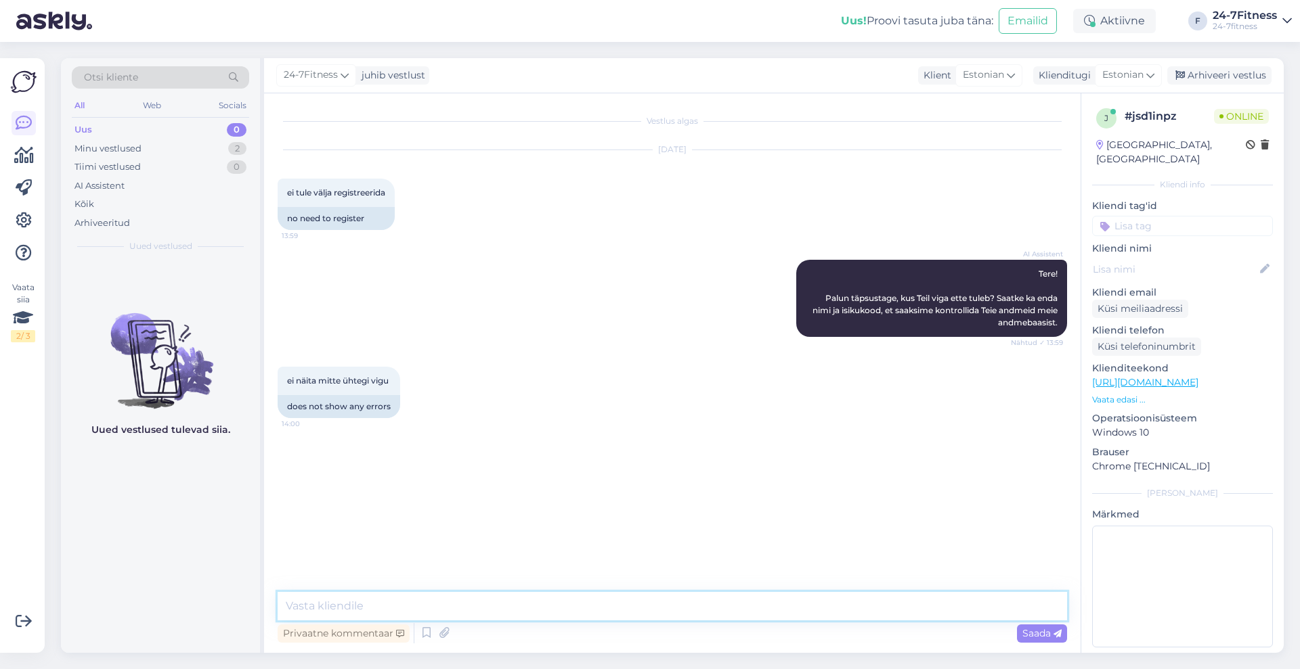
click at [630, 609] on textarea at bounding box center [672, 606] width 789 height 28
type textarea "Paraku ei ole arusaadav, milles sesineb probleem"
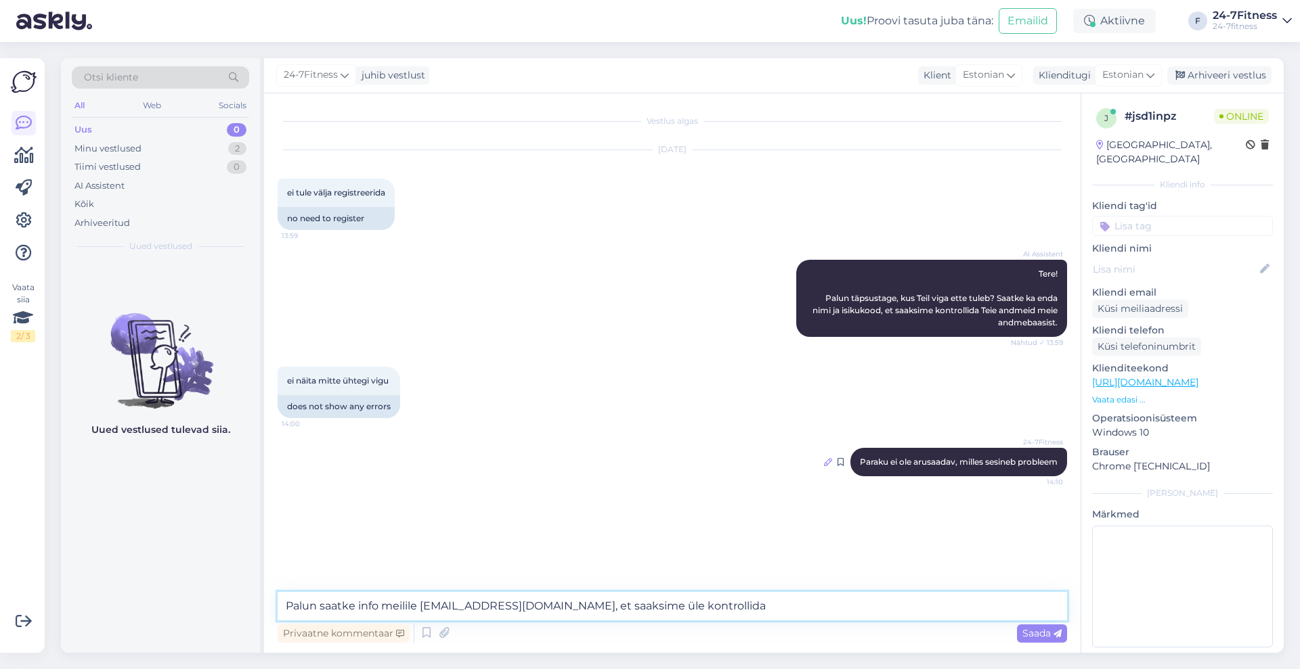
type textarea "Palun saatke info meilile [EMAIL_ADDRESS][DOMAIN_NAME], et saaksime üle kontrol…"
click at [824, 460] on icon at bounding box center [828, 462] width 8 height 8
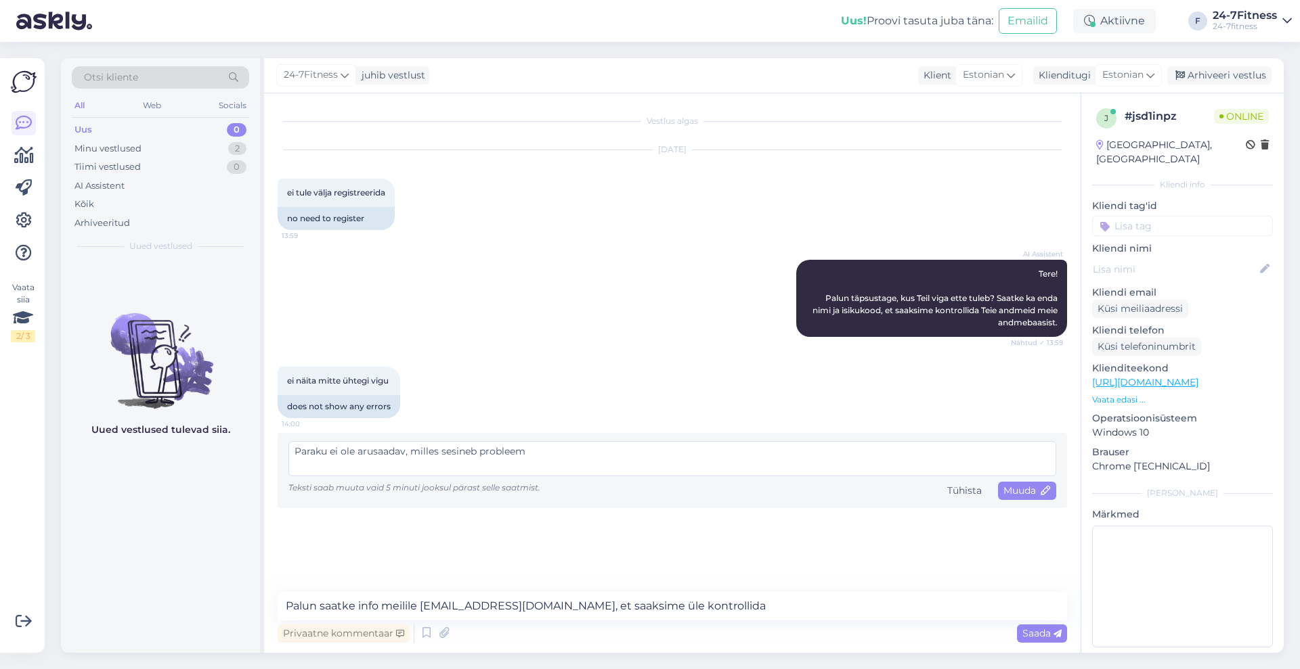
click at [453, 449] on textarea "Paraku ei ole arusaadav, milles sesineb probleem" at bounding box center [672, 458] width 768 height 35
type textarea "Paraku ei ole arusaadav, milles seisneb probleem"
click at [1018, 487] on span "Muuda" at bounding box center [1026, 491] width 47 height 12
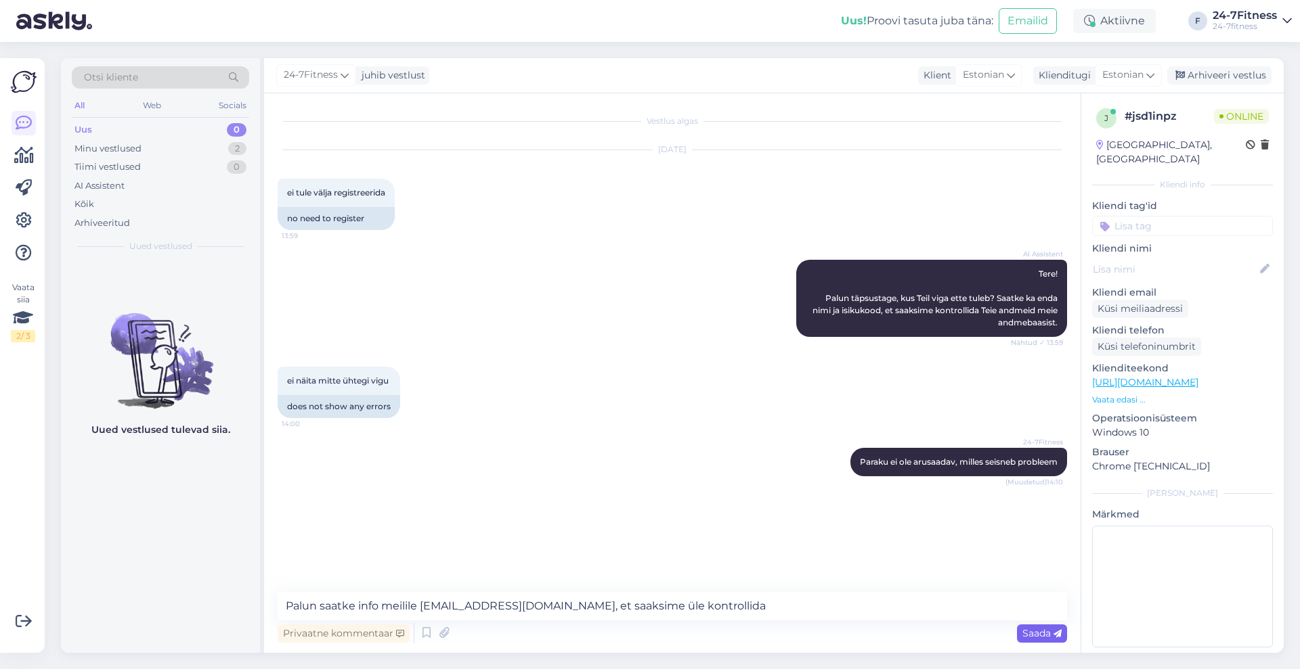
click at [1040, 630] on span "Saada" at bounding box center [1041, 633] width 39 height 12
